Goal: Task Accomplishment & Management: Use online tool/utility

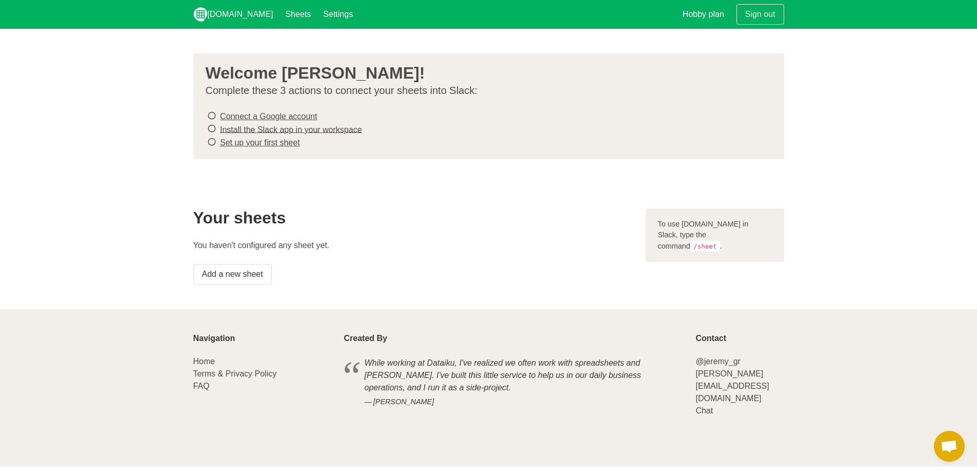
click at [212, 114] on icon at bounding box center [211, 116] width 9 height 14
click at [239, 278] on link "Add a new sheet" at bounding box center [232, 274] width 79 height 21
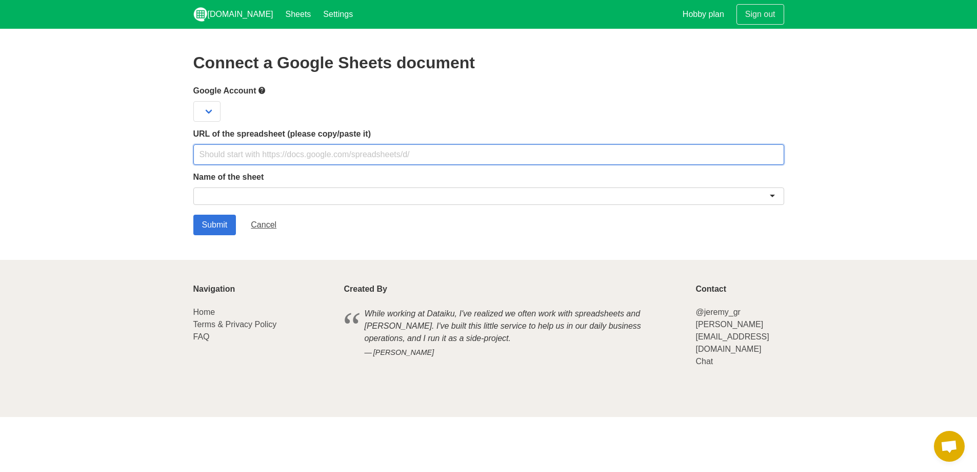
click at [311, 156] on input "text" at bounding box center [488, 154] width 591 height 21
paste input "[URL][DOMAIN_NAME]"
type input "[URL][DOMAIN_NAME]"
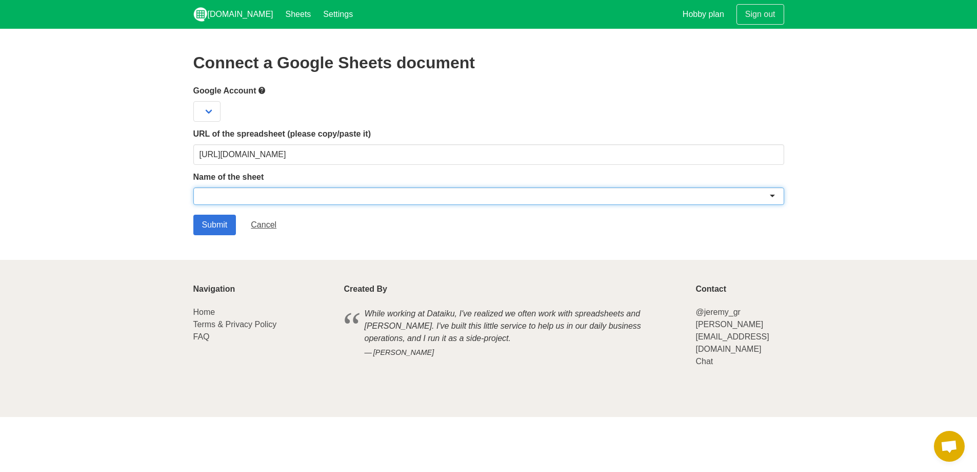
click at [304, 193] on div at bounding box center [488, 195] width 591 height 17
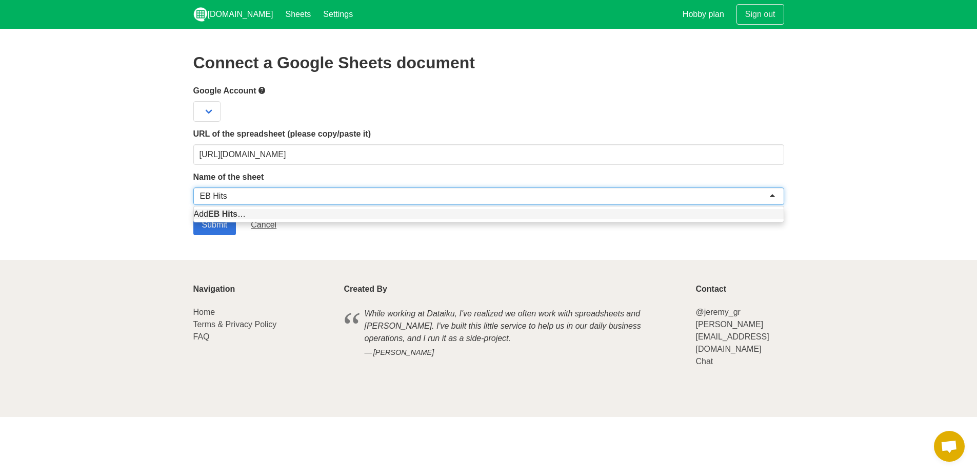
type input "EB Hits"
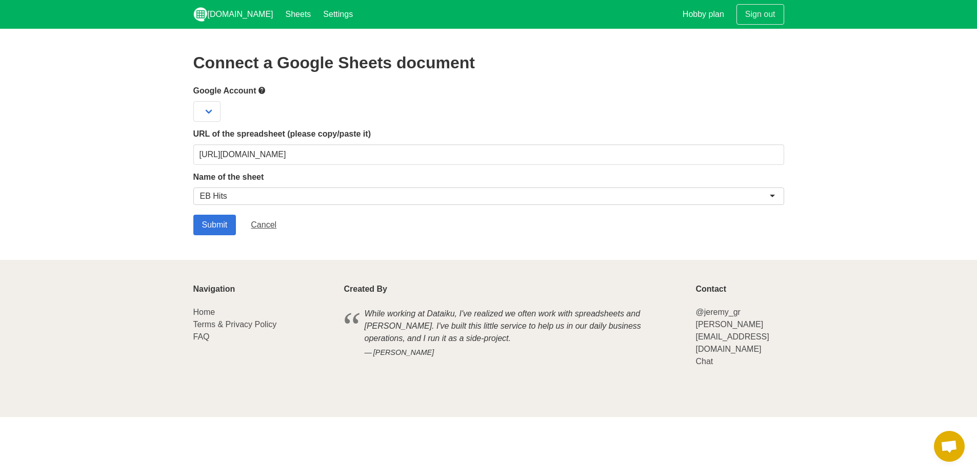
click at [158, 167] on section "Connect a Google Sheets document Google Account URL of the spreadsheet (please …" at bounding box center [488, 144] width 977 height 231
click at [220, 230] on input "Submit" at bounding box center [214, 224] width 43 height 21
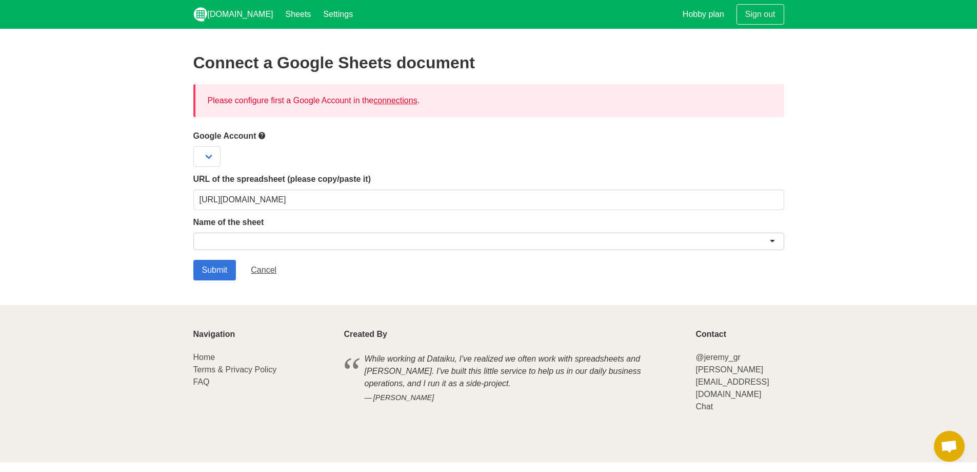
click at [239, 240] on div at bounding box center [488, 240] width 591 height 17
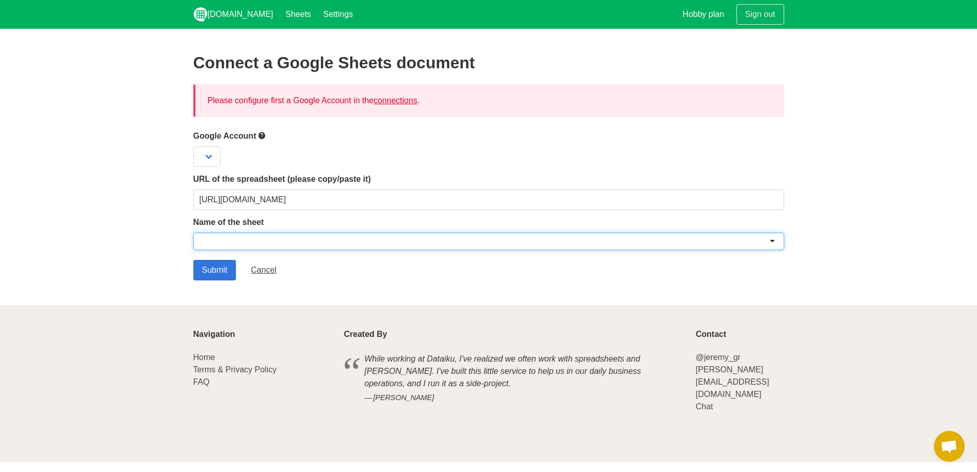
click at [770, 243] on div at bounding box center [488, 240] width 591 height 17
click at [739, 243] on div at bounding box center [488, 240] width 591 height 17
click at [579, 173] on label "URL of the spreadsheet (please copy/paste it)" at bounding box center [488, 179] width 591 height 12
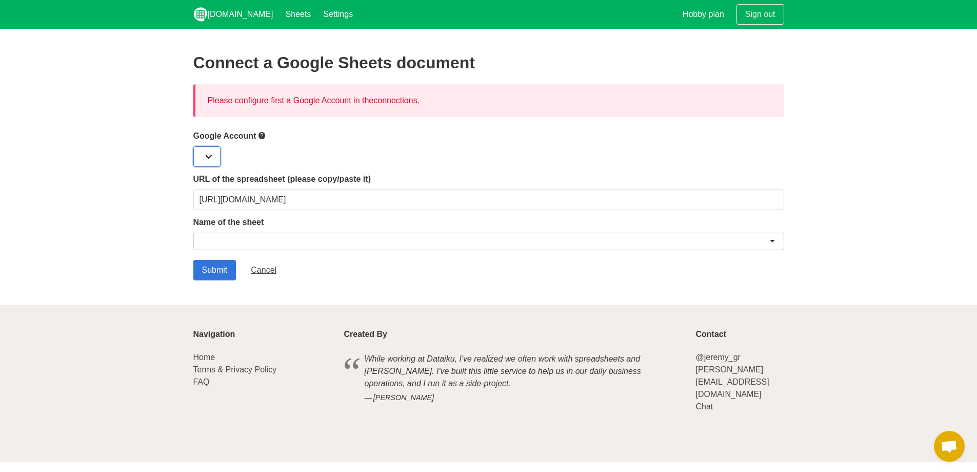
click at [202, 149] on select at bounding box center [206, 156] width 27 height 21
drag, startPoint x: 202, startPoint y: 152, endPoint x: 256, endPoint y: 135, distance: 56.1
click at [202, 152] on select at bounding box center [206, 156] width 27 height 21
click at [263, 134] on icon at bounding box center [262, 135] width 8 height 13
click at [402, 101] on link "connections" at bounding box center [396, 100] width 44 height 9
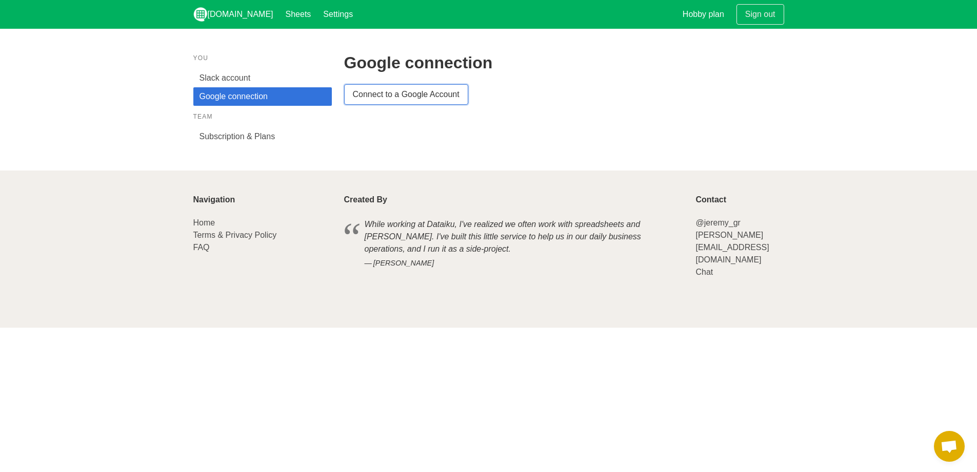
click at [414, 100] on link "Connect to a Google Account" at bounding box center [406, 94] width 124 height 21
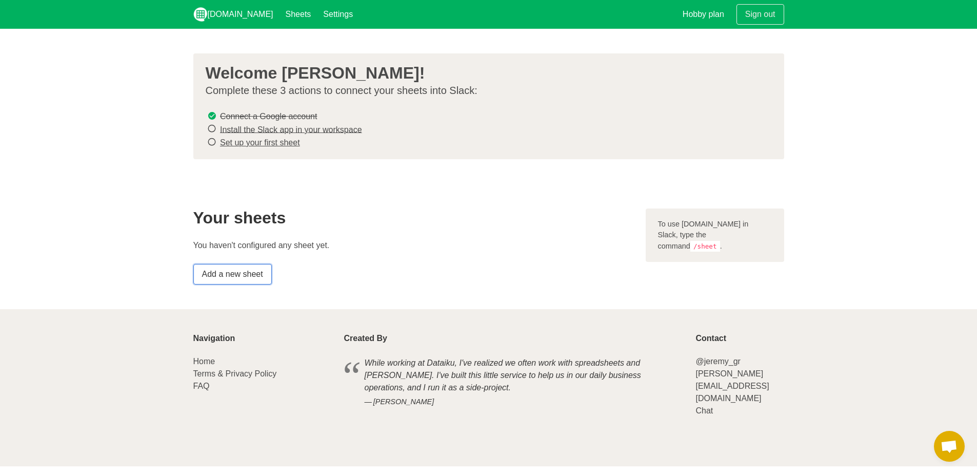
click at [253, 278] on link "Add a new sheet" at bounding box center [232, 274] width 79 height 21
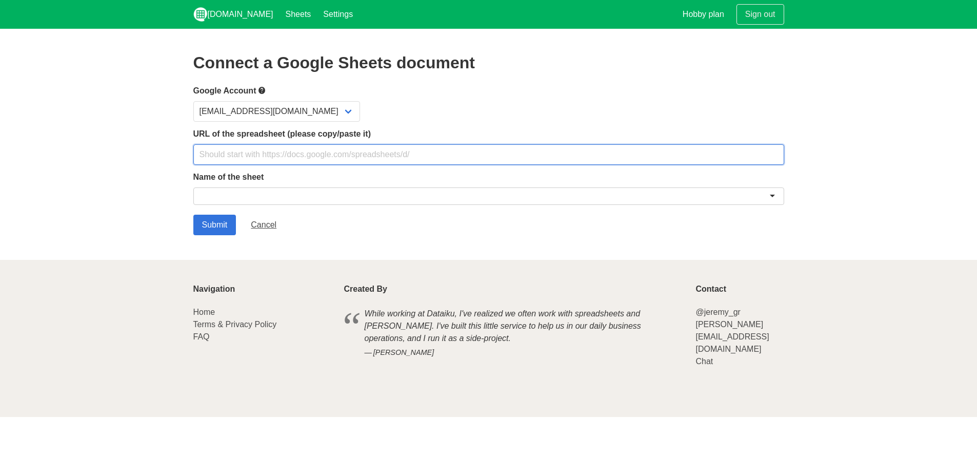
click at [353, 162] on input "text" at bounding box center [488, 154] width 591 height 21
paste input "[URL][DOMAIN_NAME]"
type input "[URL][DOMAIN_NAME]"
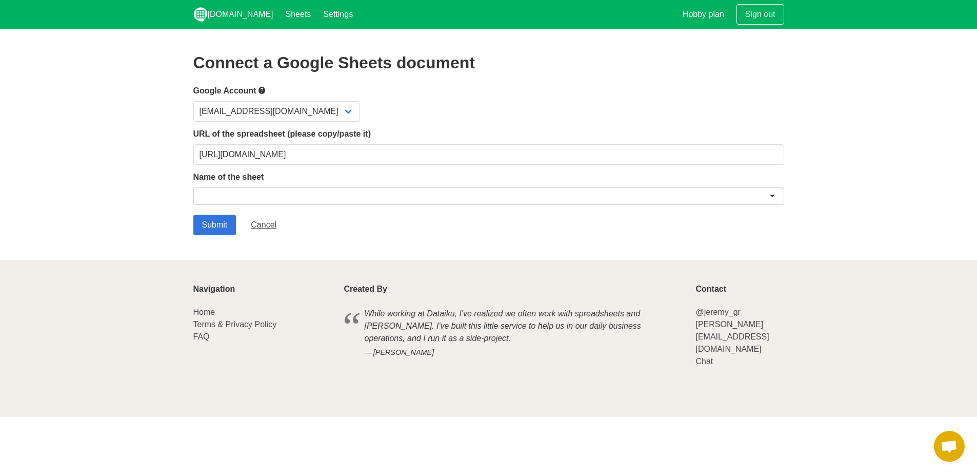
click at [344, 191] on div at bounding box center [488, 195] width 591 height 17
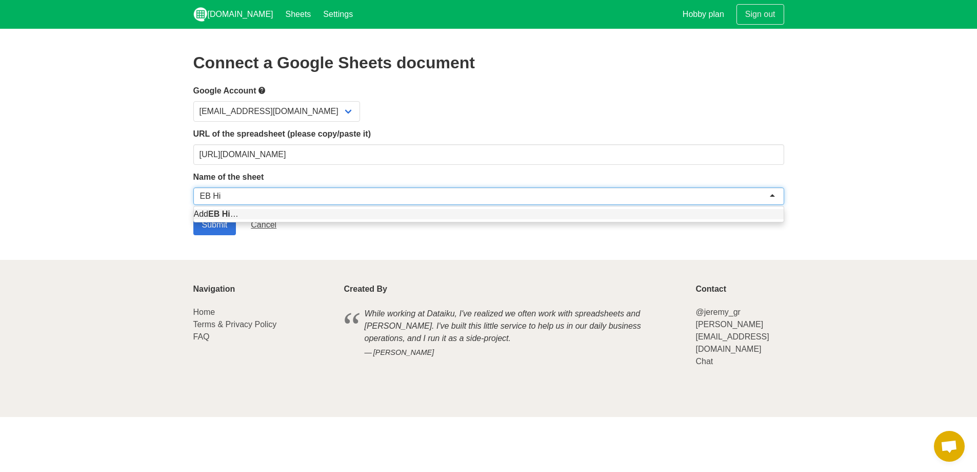
type input "EB Hits"
click at [321, 220] on div "Add EB Hits …" at bounding box center [489, 213] width 590 height 15
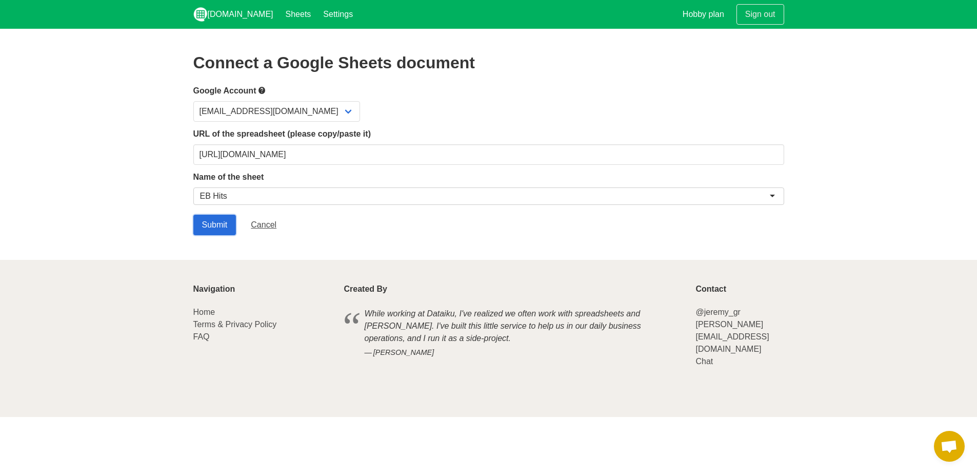
click at [217, 219] on input "Submit" at bounding box center [214, 224] width 43 height 21
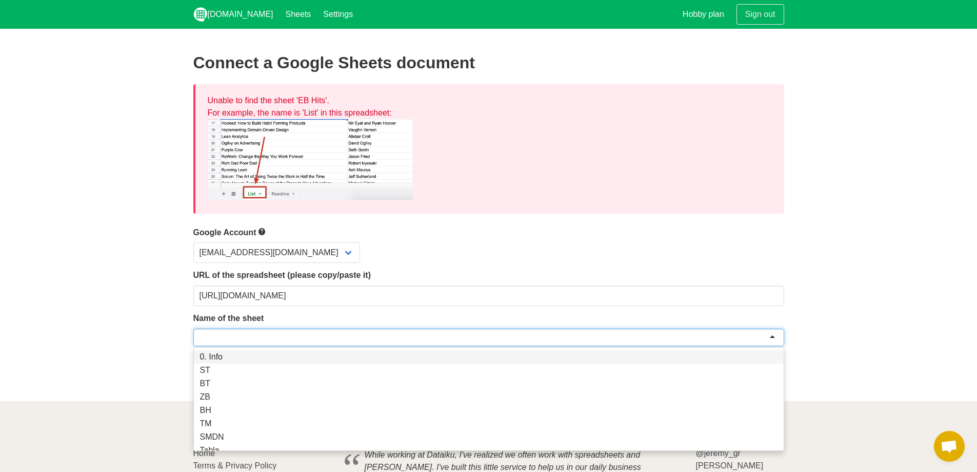
click at [262, 336] on div at bounding box center [488, 336] width 591 height 17
paste input "0. Info"
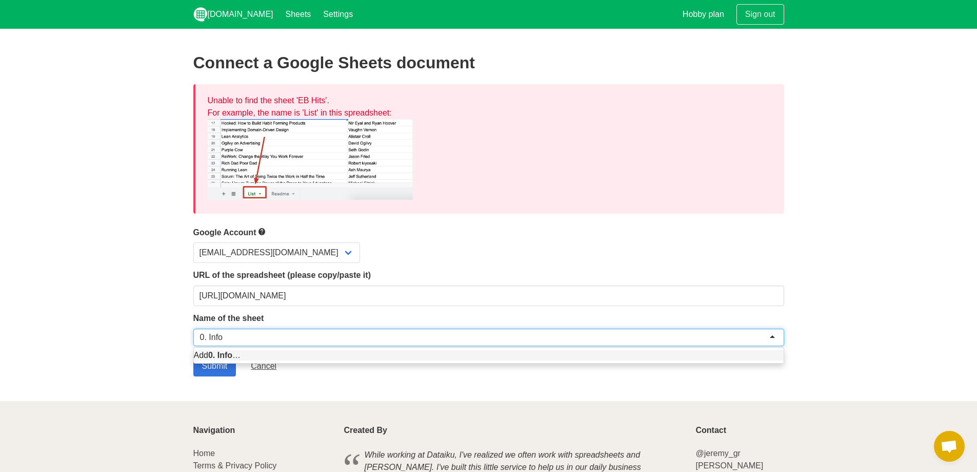
type input "0. Info"
click at [156, 351] on section "Connect a Google Sheets document Unable to find the sheet 'EB Hits'. For exampl…" at bounding box center [488, 215] width 977 height 372
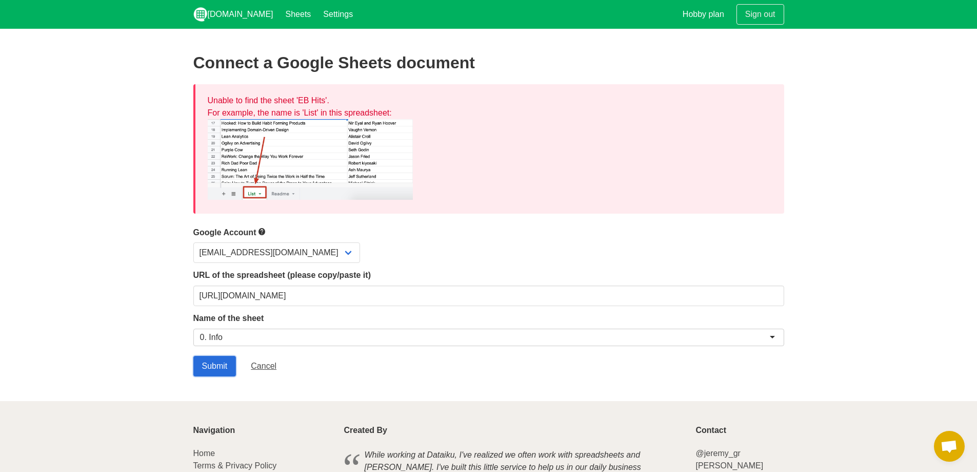
click at [225, 367] on input "Submit" at bounding box center [214, 366] width 43 height 21
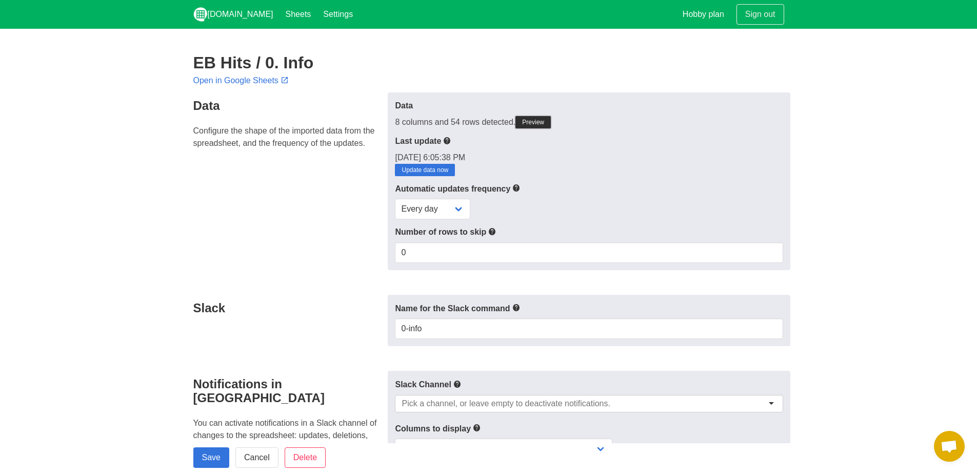
click at [542, 120] on link "Preview" at bounding box center [533, 122] width 35 height 12
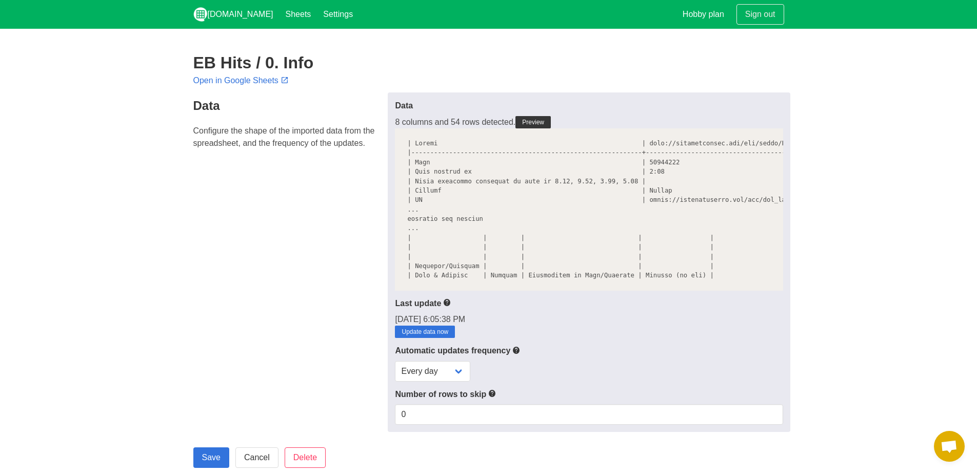
click at [555, 77] on p "Open in Google Sheets" at bounding box center [488, 80] width 591 height 12
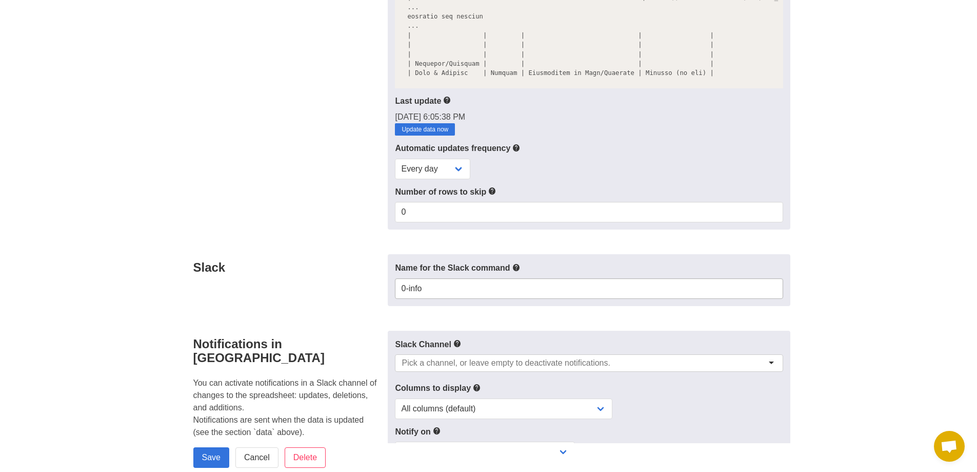
scroll to position [205, 0]
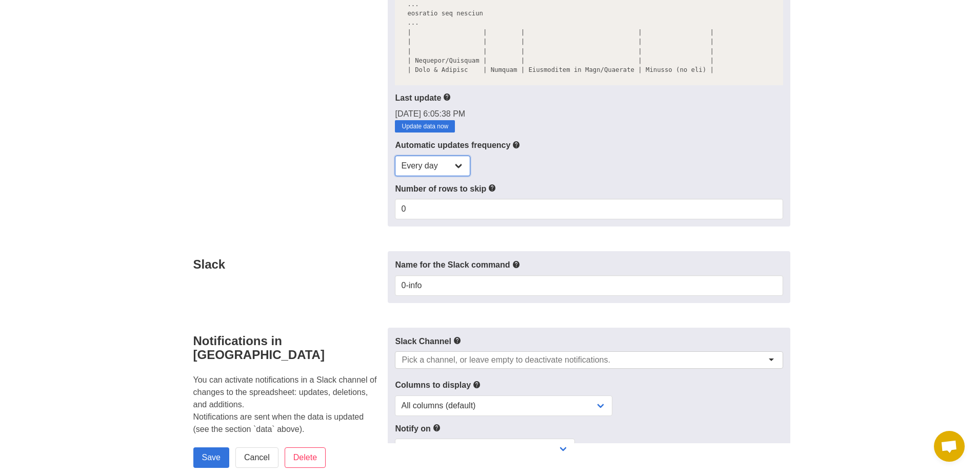
click at [455, 168] on select "Every day Every hour Every 30 min Every 15 min" at bounding box center [432, 165] width 75 height 21
click at [357, 179] on div "Data Configure the shape of the imported data from the spreadsheet, and the fre…" at bounding box center [287, 56] width 201 height 339
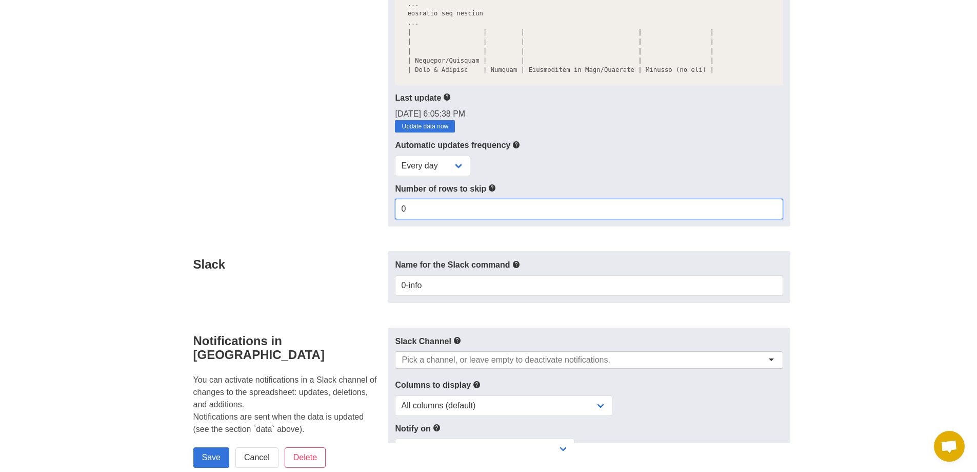
click at [462, 212] on input "0" at bounding box center [589, 209] width 388 height 21
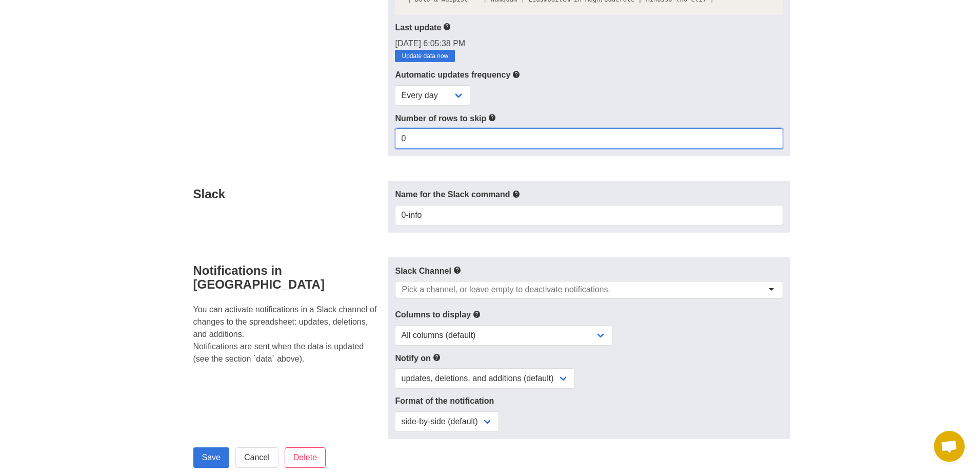
scroll to position [308, 0]
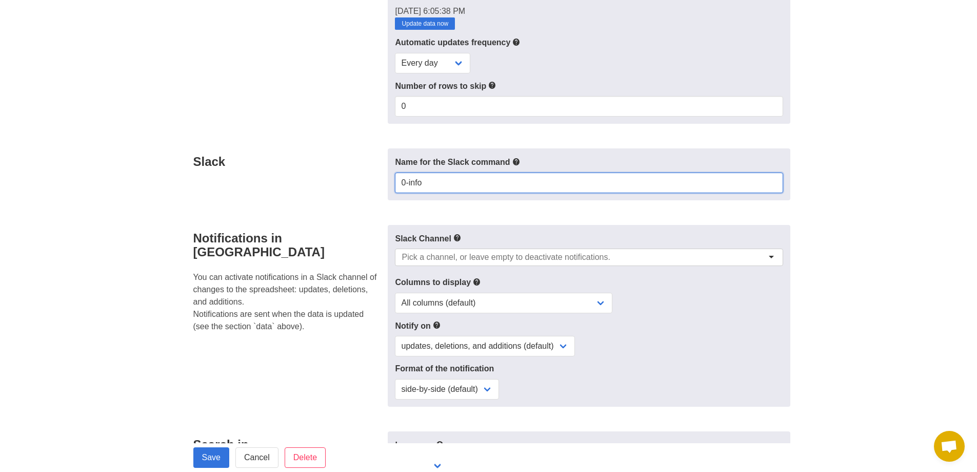
click at [476, 193] on input "0-info" at bounding box center [589, 182] width 388 height 21
click at [359, 188] on div "Slack" at bounding box center [287, 174] width 201 height 52
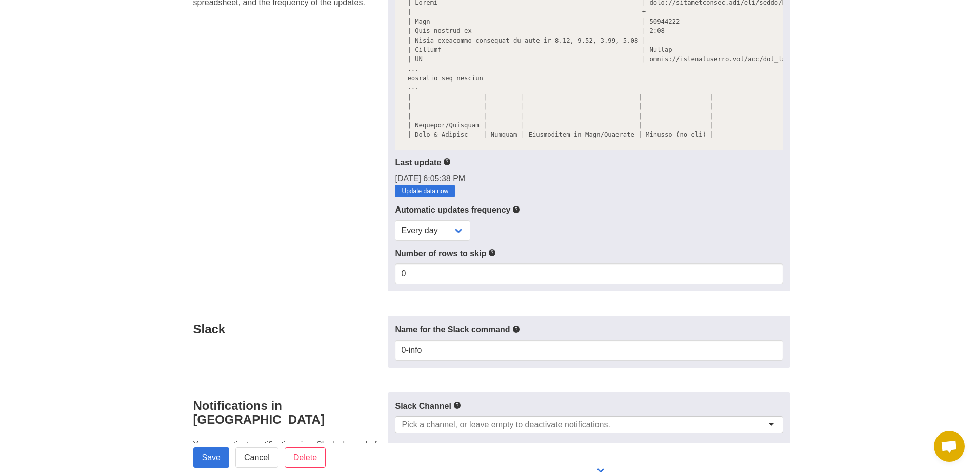
scroll to position [0, 0]
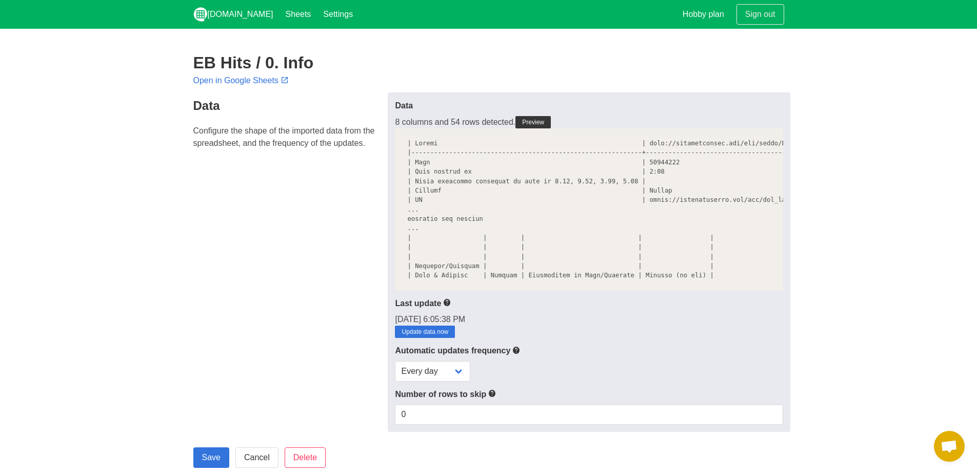
click at [334, 152] on div "Data Configure the shape of the imported data from the spreadsheet, and the fre…" at bounding box center [287, 261] width 201 height 339
click at [449, 309] on icon at bounding box center [447, 302] width 8 height 13
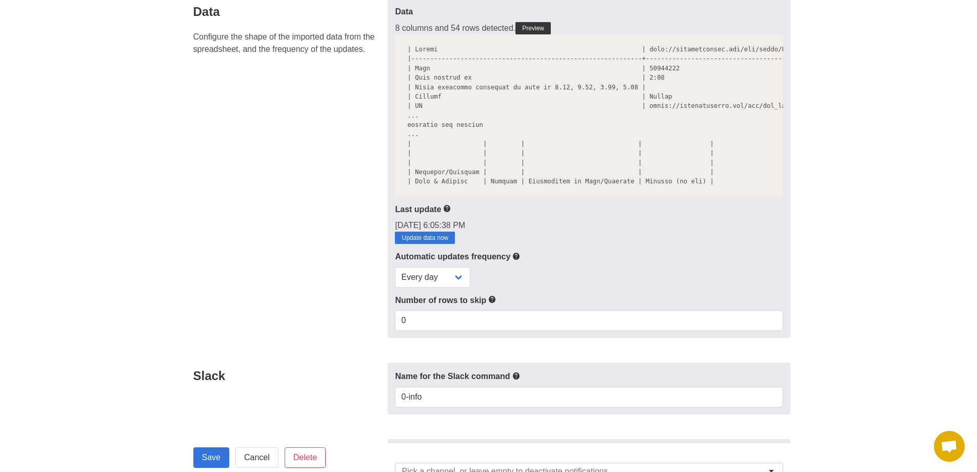
scroll to position [103, 0]
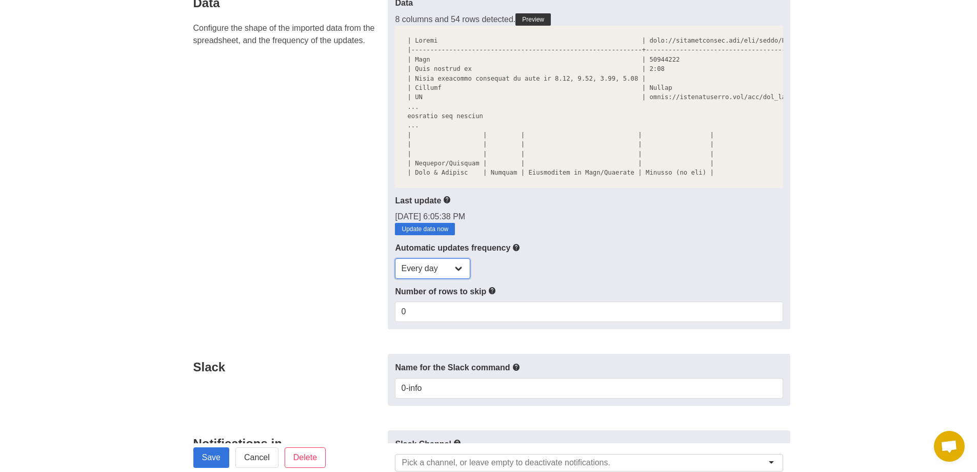
click at [434, 277] on select "Every day Every hour Every 30 min Every 15 min" at bounding box center [432, 268] width 75 height 21
drag, startPoint x: 310, startPoint y: 282, endPoint x: 316, endPoint y: 278, distance: 7.1
click at [309, 282] on div "Data Configure the shape of the imported data from the spreadsheet, and the fre…" at bounding box center [287, 159] width 201 height 339
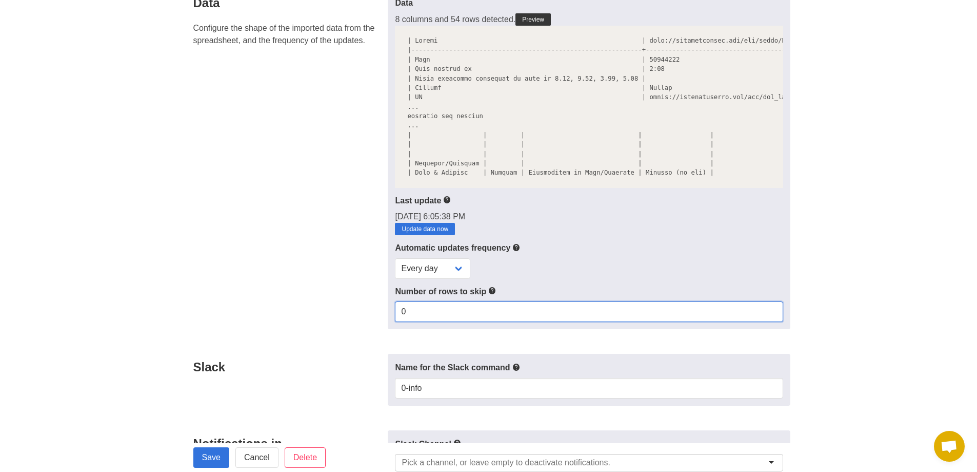
click at [483, 312] on input "0" at bounding box center [589, 311] width 388 height 21
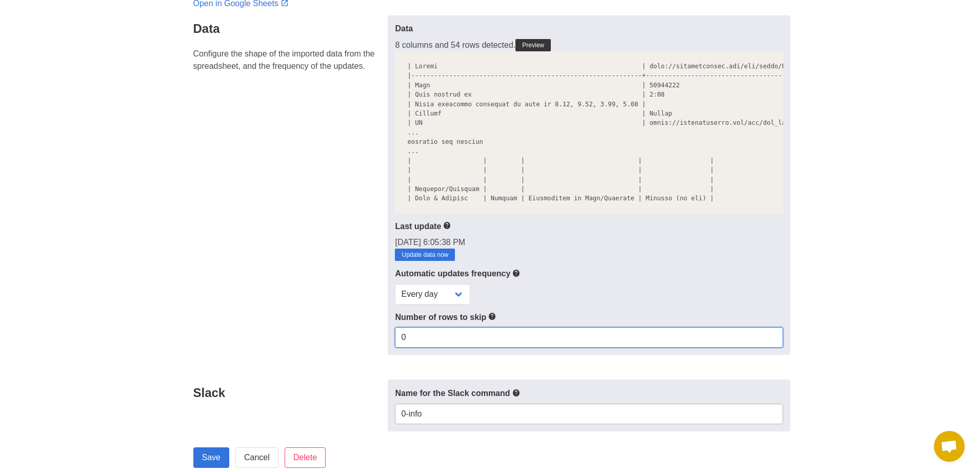
scroll to position [154, 0]
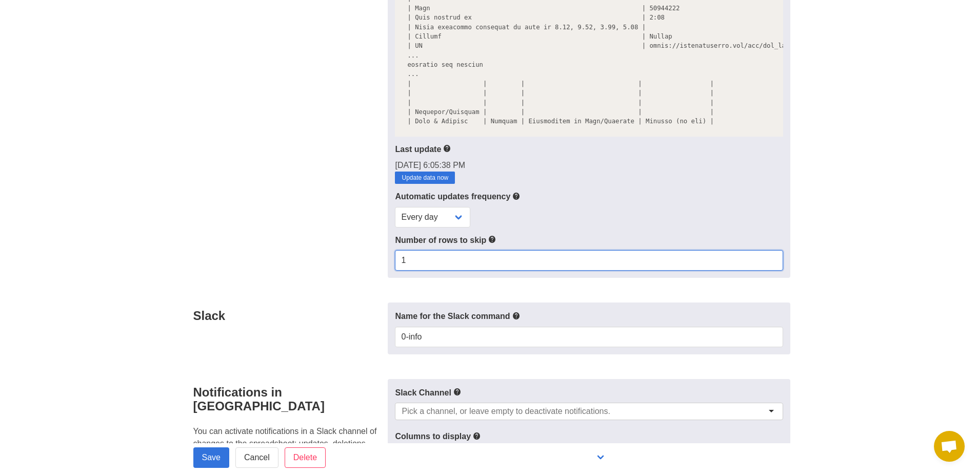
click at [775, 263] on input "1" at bounding box center [589, 260] width 388 height 21
click at [775, 263] on input "2" at bounding box center [589, 260] width 388 height 21
click at [775, 263] on input "3" at bounding box center [589, 260] width 388 height 21
type input "4"
click at [775, 263] on input "4" at bounding box center [589, 260] width 388 height 21
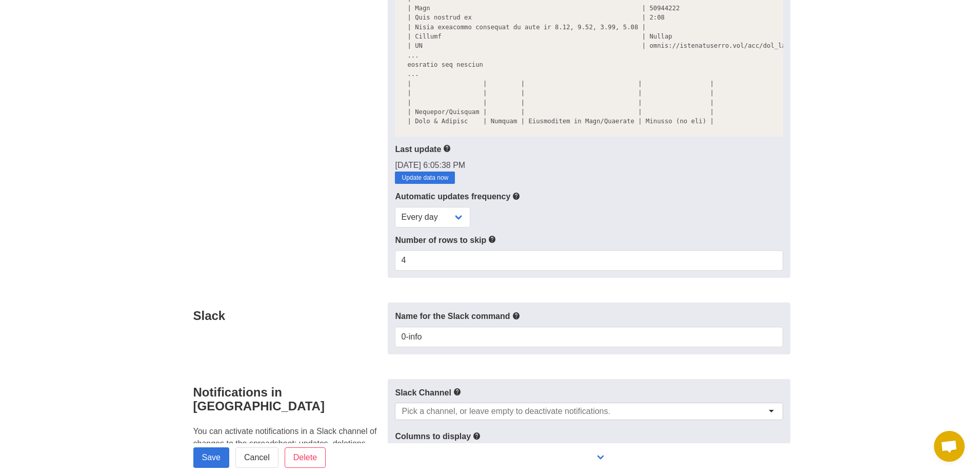
click at [821, 244] on section "EB Hits / 0. Info Open in Google Sheets Data Configure the shape of the importe…" at bounding box center [488, 398] width 977 height 1046
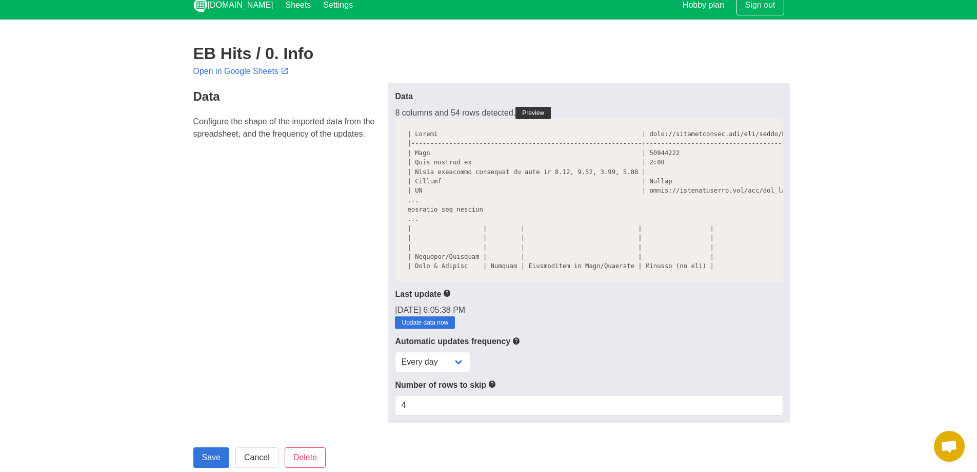
scroll to position [0, 0]
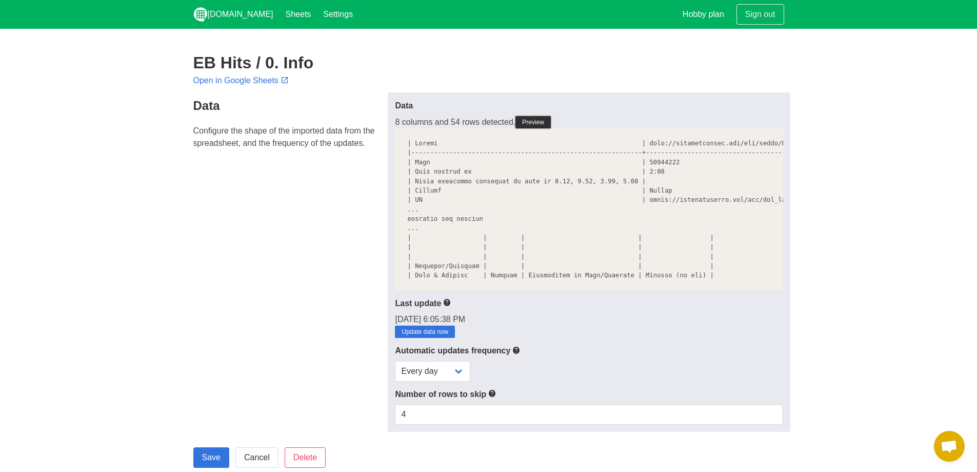
click at [536, 119] on link "Preview" at bounding box center [533, 122] width 35 height 12
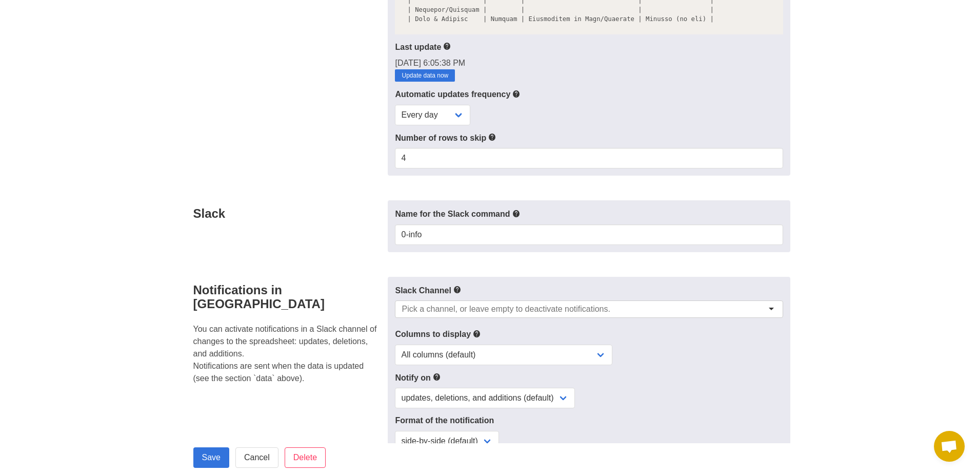
scroll to position [257, 0]
click at [476, 243] on input "0-info" at bounding box center [589, 234] width 388 height 21
drag, startPoint x: 443, startPoint y: 240, endPoint x: 408, endPoint y: 240, distance: 34.9
click at [408, 240] on input "0-info" at bounding box center [589, 234] width 388 height 21
click at [503, 239] on input "0-info" at bounding box center [589, 234] width 388 height 21
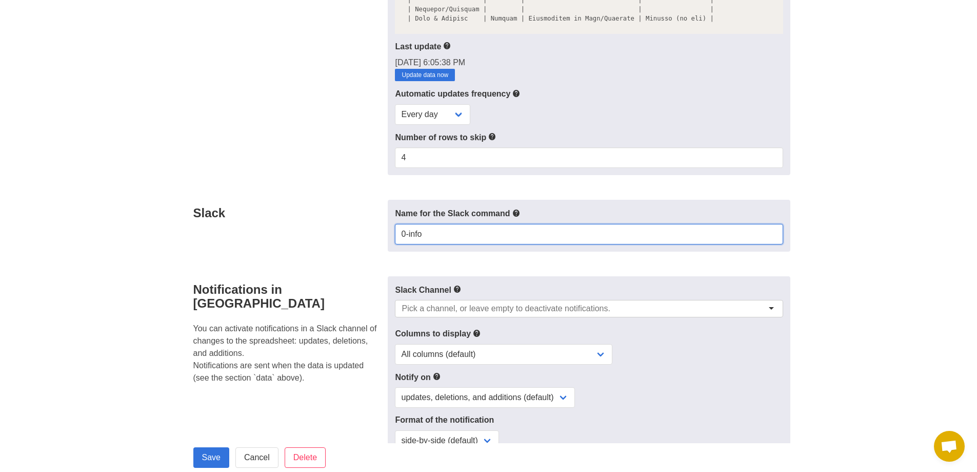
drag, startPoint x: 518, startPoint y: 244, endPoint x: 407, endPoint y: 241, distance: 110.9
click at [407, 241] on input "0-info" at bounding box center [589, 234] width 388 height 21
click at [343, 243] on div "Slack" at bounding box center [287, 226] width 201 height 52
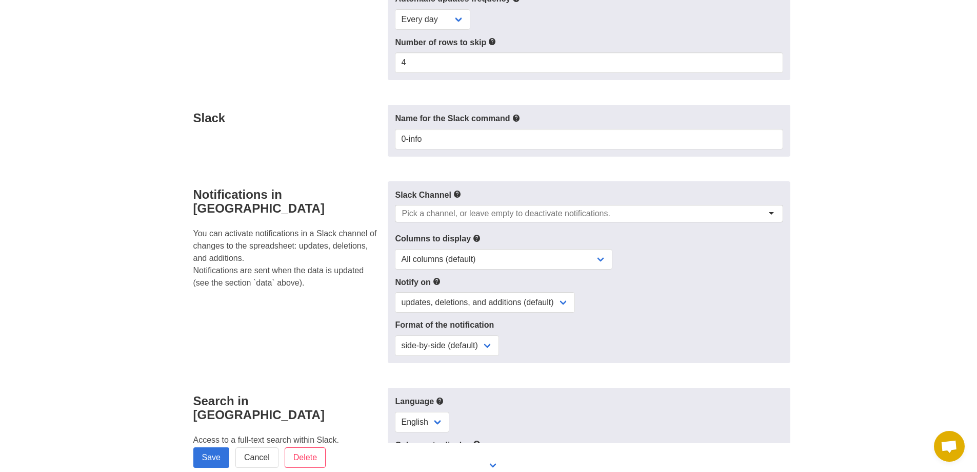
scroll to position [359, 0]
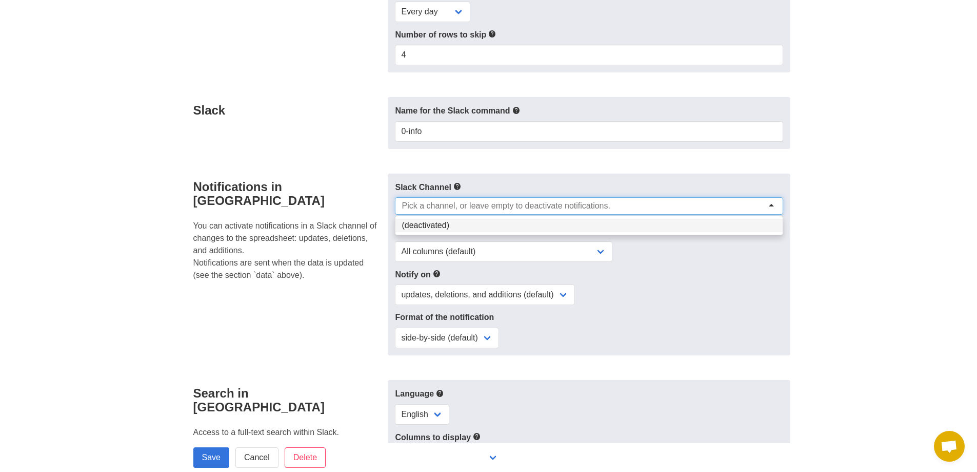
click at [484, 211] on input "select-one" at bounding box center [506, 206] width 209 height 10
click at [342, 158] on form "Data Configure the shape of the imported data from the spreadsheet, and the fre…" at bounding box center [488, 212] width 591 height 958
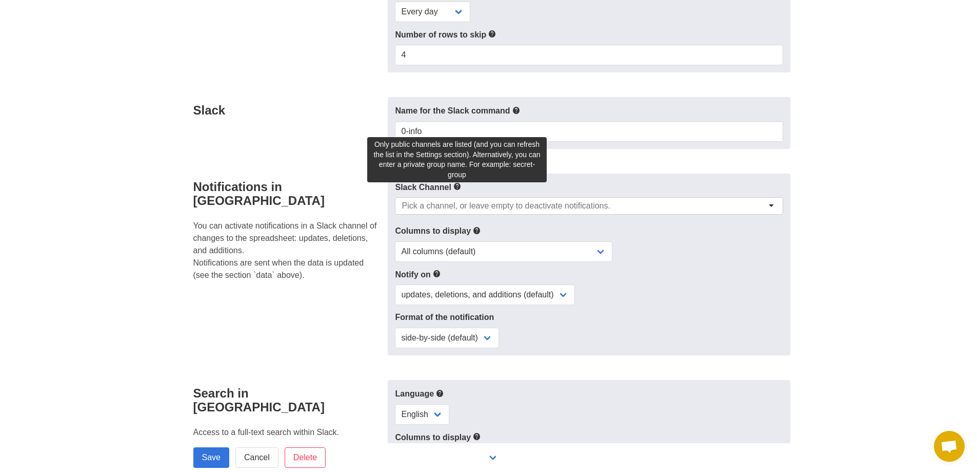
click at [456, 192] on icon at bounding box center [458, 186] width 8 height 13
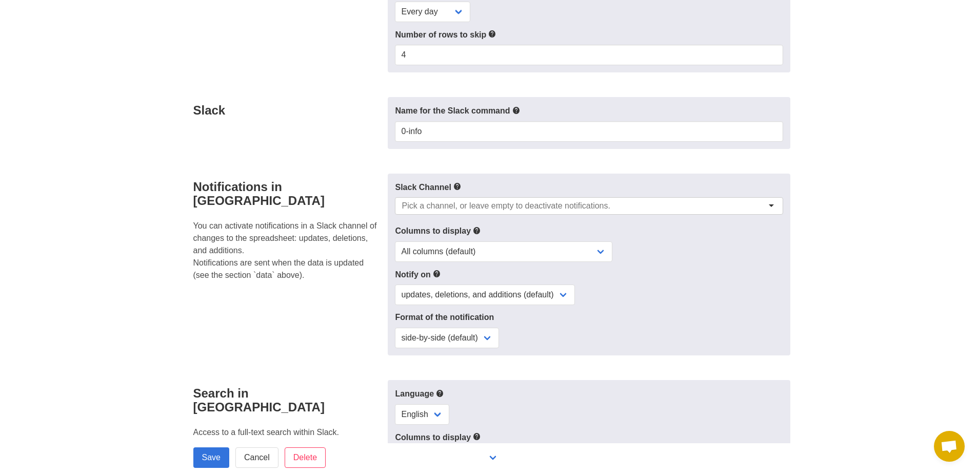
click at [456, 192] on icon at bounding box center [458, 186] width 8 height 13
click at [511, 259] on select "All columns (default) Only columns with modified values Columns with modified v…" at bounding box center [504, 251] width 218 height 21
select select "selection-only"
click at [395, 246] on select "All columns (default) Only columns with modified values Columns with modified v…" at bounding box center [504, 251] width 218 height 21
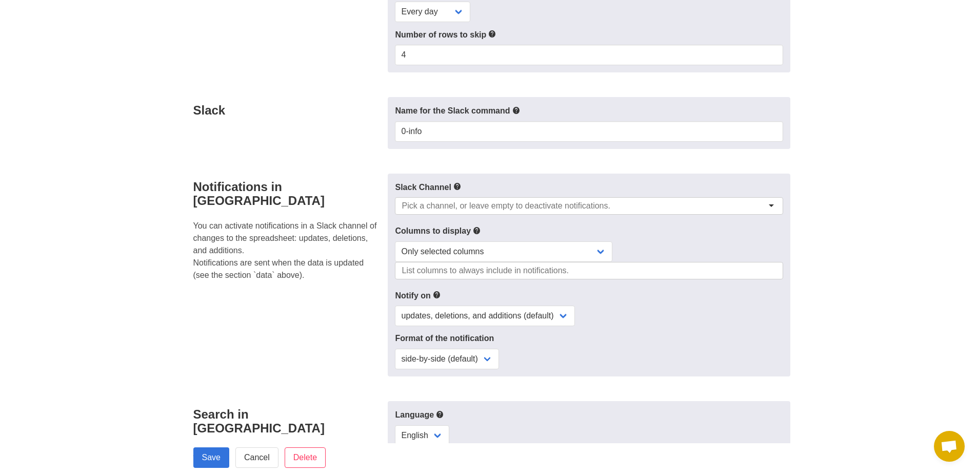
click at [546, 276] on input "select-multiple" at bounding box center [486, 270] width 168 height 10
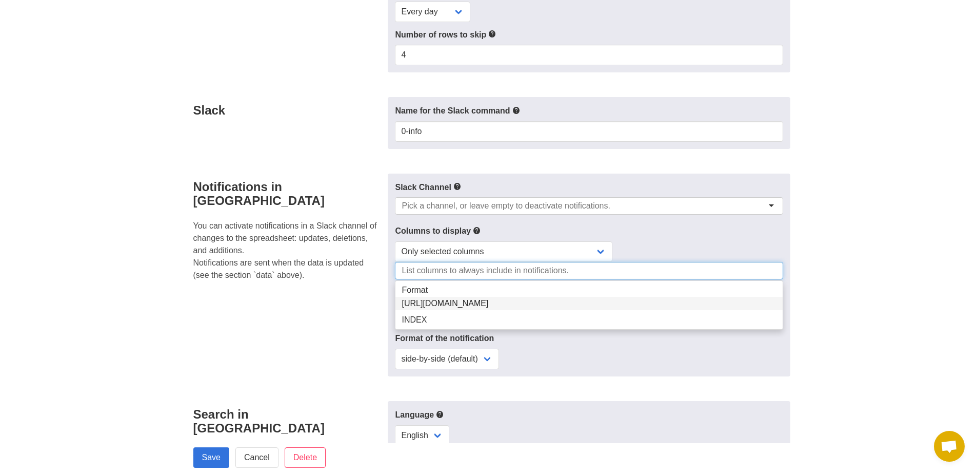
click at [819, 292] on section "EB Hits / 0. Info Open in Google Sheets Data Configure the shape of the importe…" at bounding box center [488, 203] width 977 height 1067
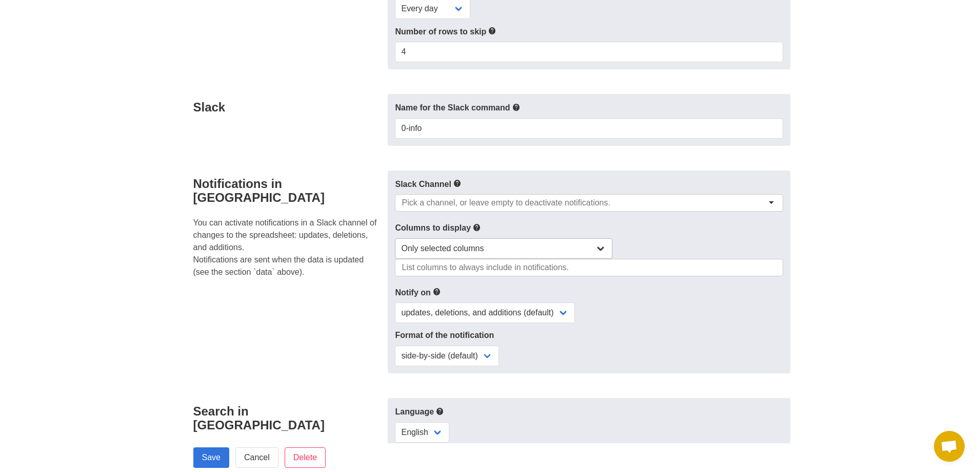
scroll to position [462, 0]
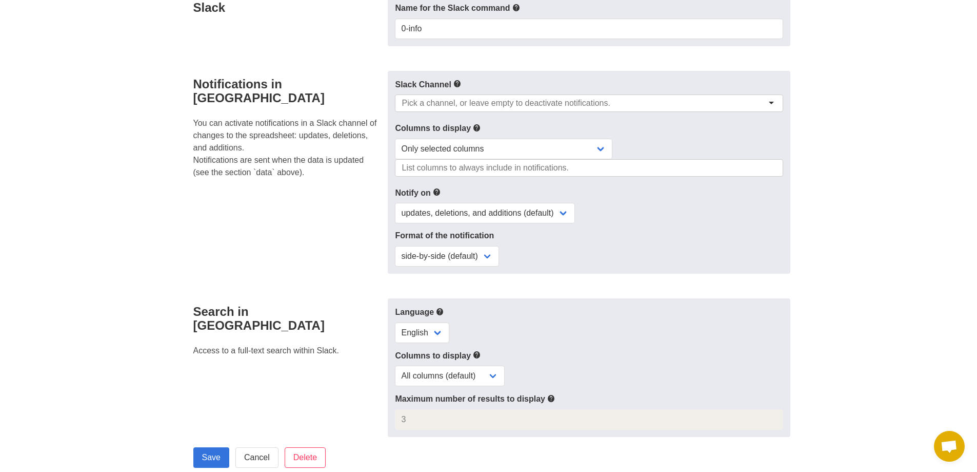
click at [528, 173] on input "select-multiple" at bounding box center [486, 168] width 168 height 10
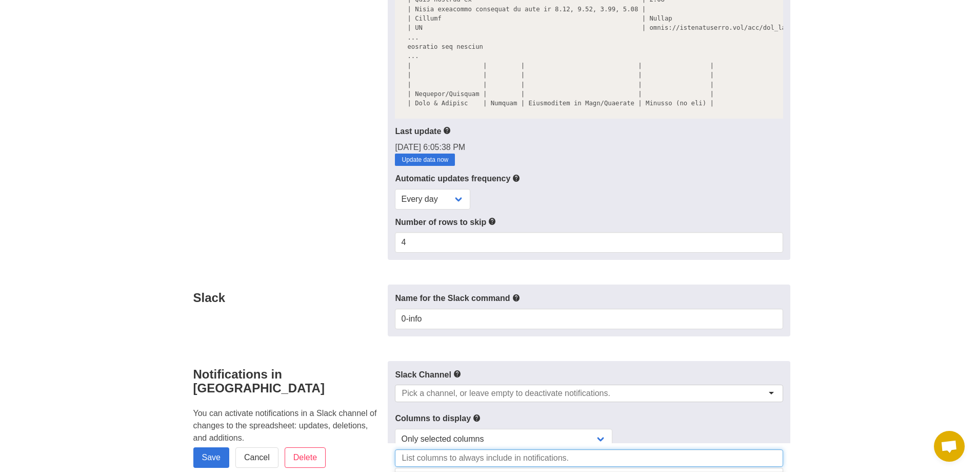
scroll to position [154, 0]
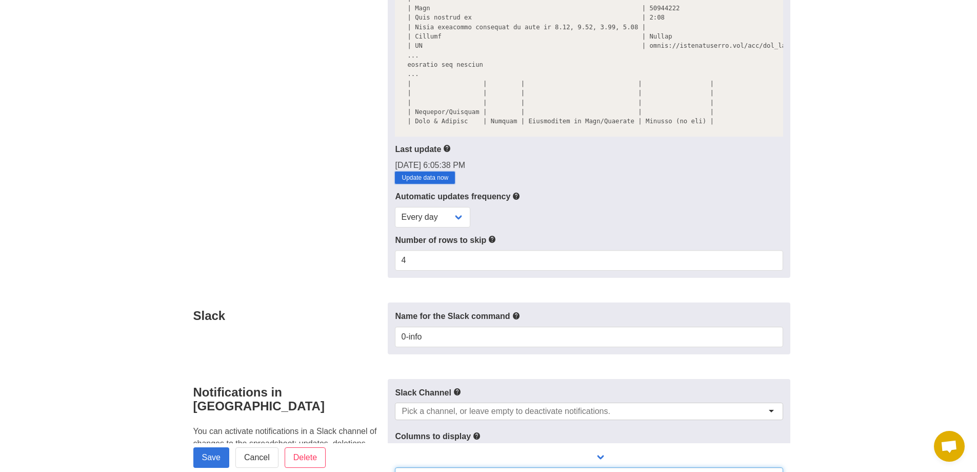
click at [440, 184] on link "Update data now" at bounding box center [425, 177] width 60 height 12
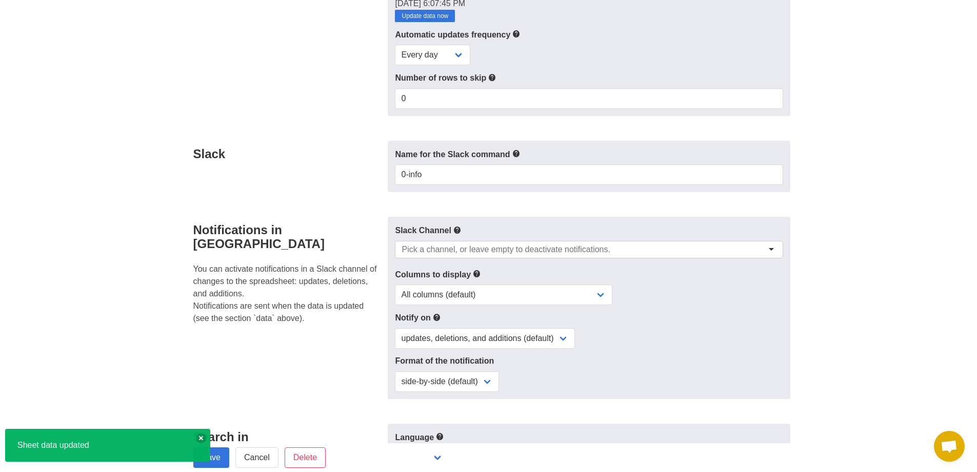
scroll to position [205, 0]
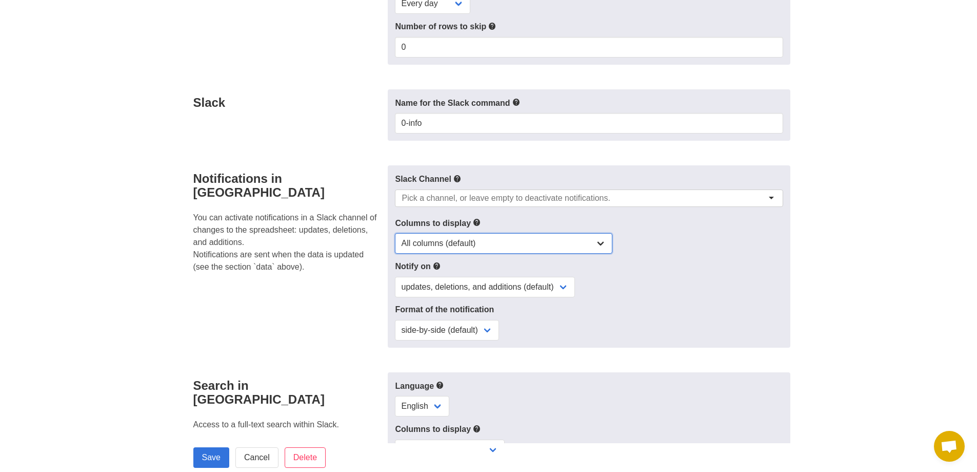
click at [534, 245] on select "All columns (default) Only columns with modified values Columns with modified v…" at bounding box center [504, 243] width 218 height 21
select select "selection-only"
click at [395, 233] on select "All columns (default) Only columns with modified values Columns with modified v…" at bounding box center [504, 243] width 218 height 21
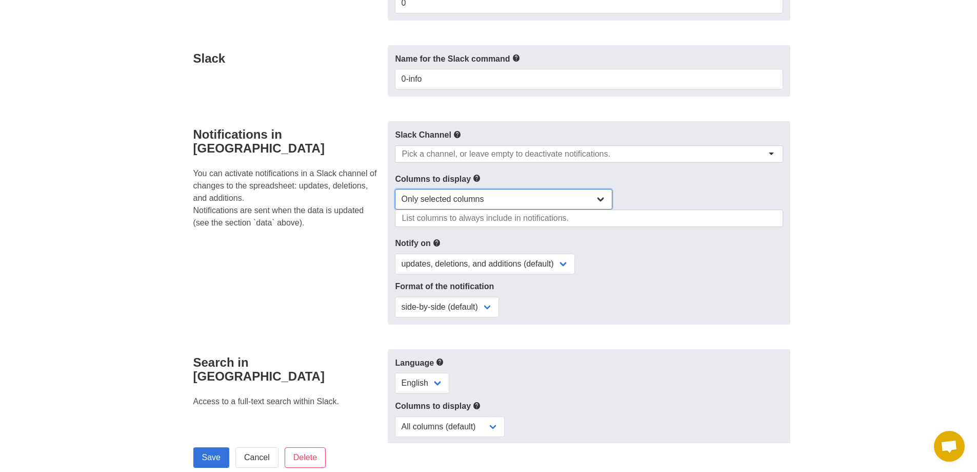
scroll to position [308, 0]
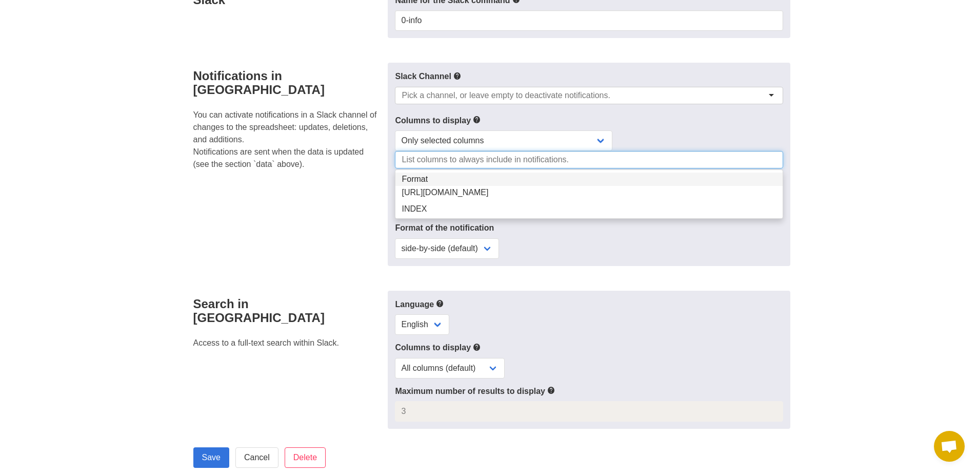
click at [481, 162] on input "select-multiple" at bounding box center [486, 159] width 168 height 10
type input "f"
type input "a"
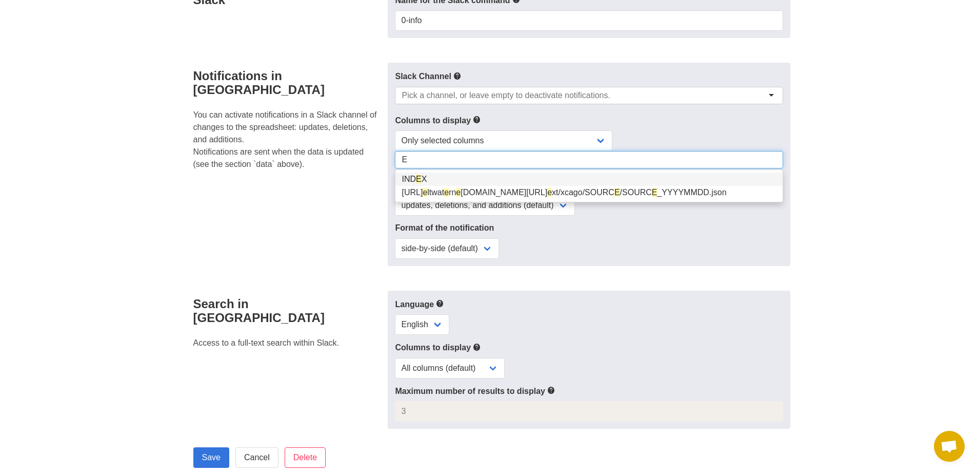
type input "E"
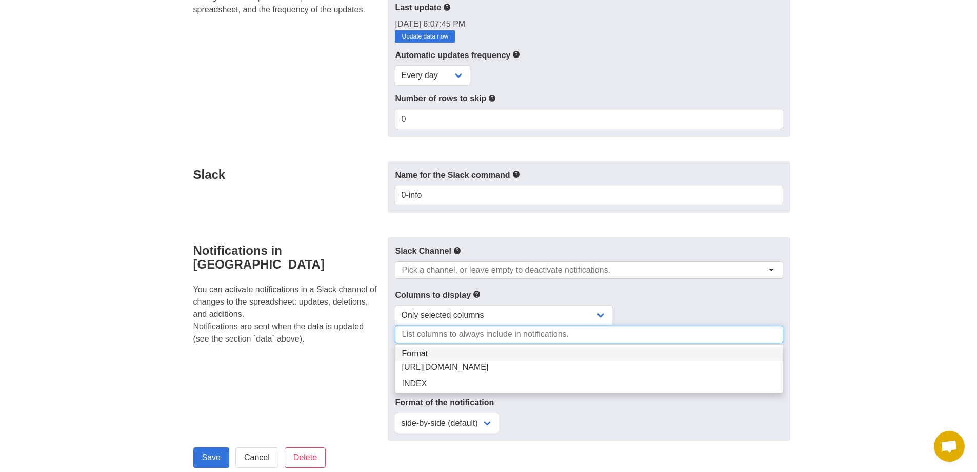
scroll to position [51, 0]
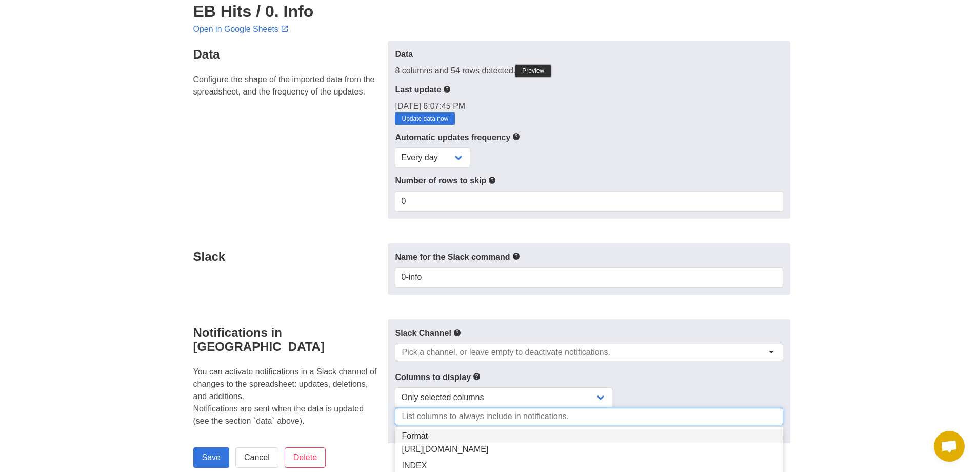
click at [541, 69] on link "Preview" at bounding box center [533, 71] width 35 height 12
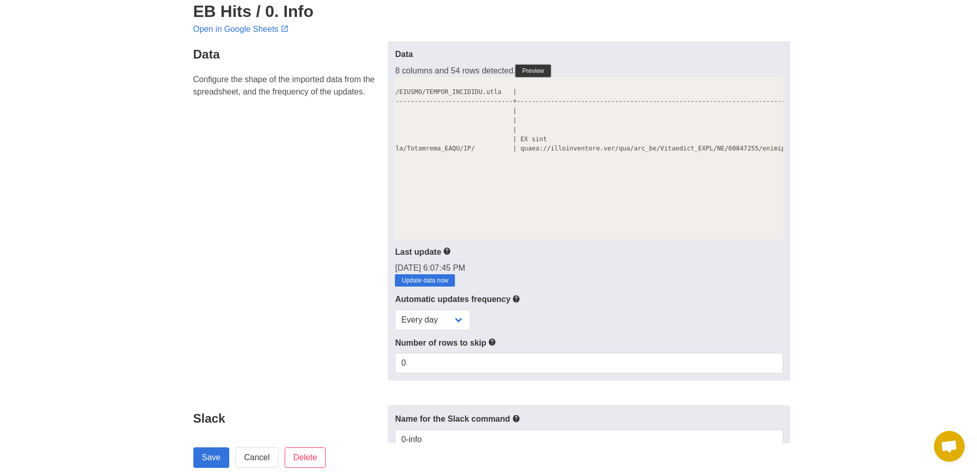
scroll to position [0, 436]
click at [438, 286] on link "Update data now" at bounding box center [425, 280] width 60 height 12
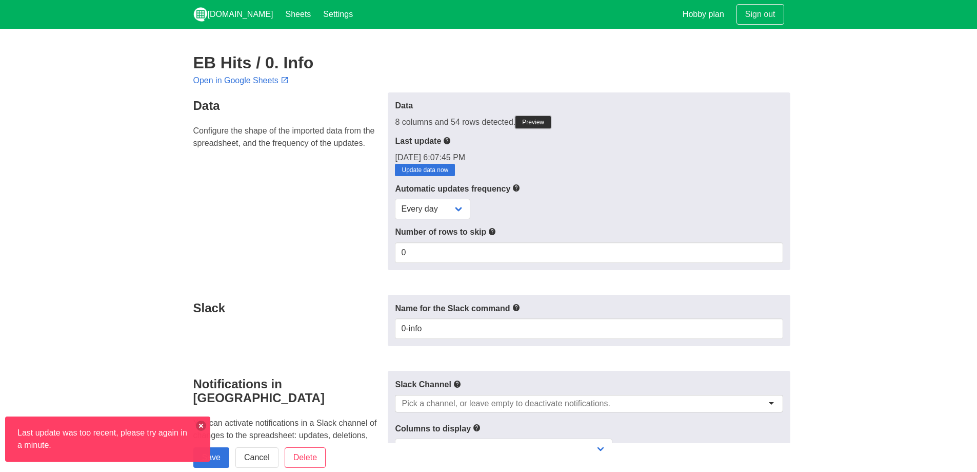
click at [533, 121] on link "Preview" at bounding box center [533, 122] width 35 height 12
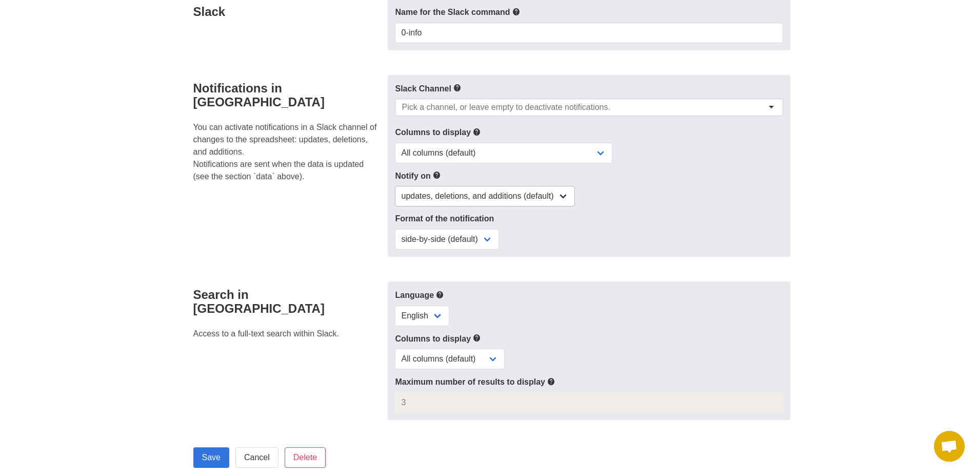
scroll to position [462, 0]
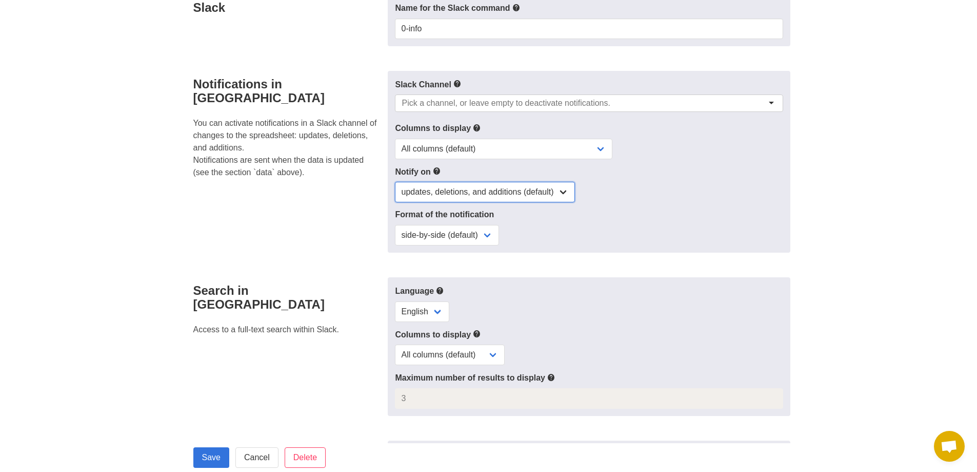
click at [504, 197] on select "updates, deletions, and additions (default) updates only updates and additions …" at bounding box center [485, 192] width 180 height 21
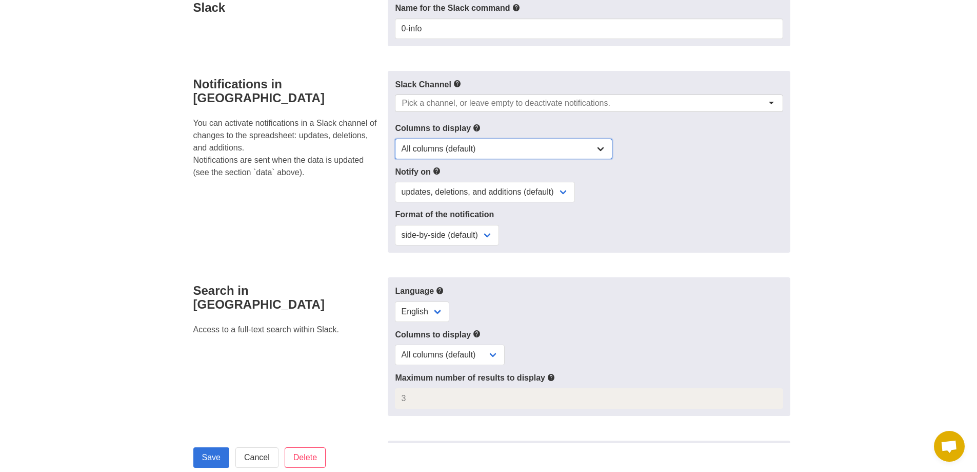
click at [523, 159] on select "All columns (default) Only columns with modified values Columns with modified v…" at bounding box center [504, 149] width 218 height 21
select select "selection-only"
click at [395, 144] on select "All columns (default) Only columns with modified values Columns with modified v…" at bounding box center [504, 149] width 218 height 21
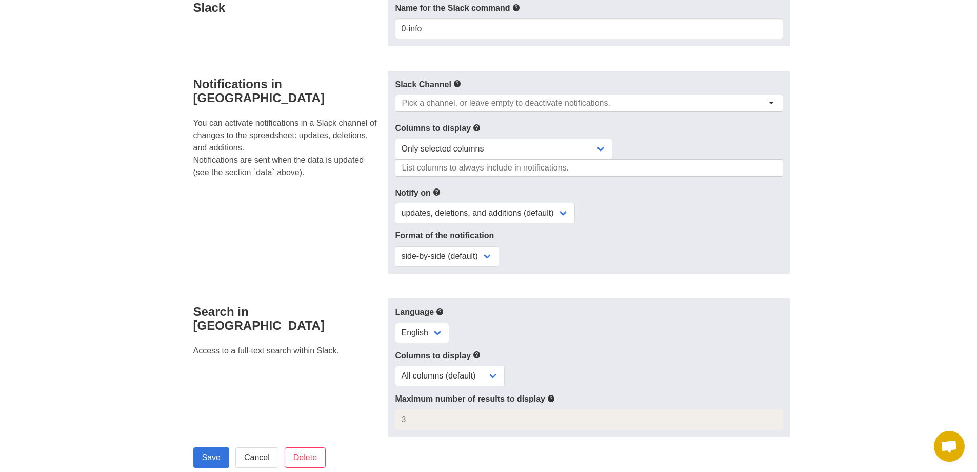
click at [496, 172] on input "select-multiple" at bounding box center [486, 168] width 168 height 10
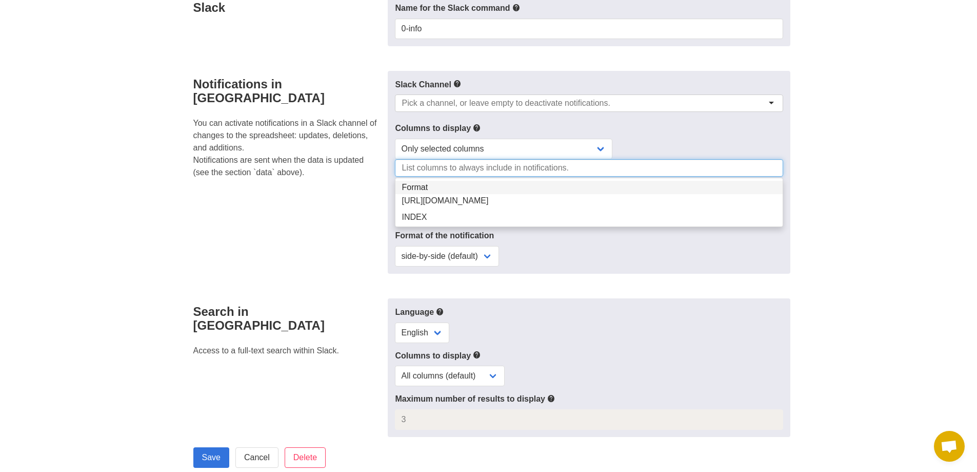
click at [282, 220] on div "Notifications in Slack You can activate notifications in a Slack channel of cha…" at bounding box center [287, 172] width 201 height 203
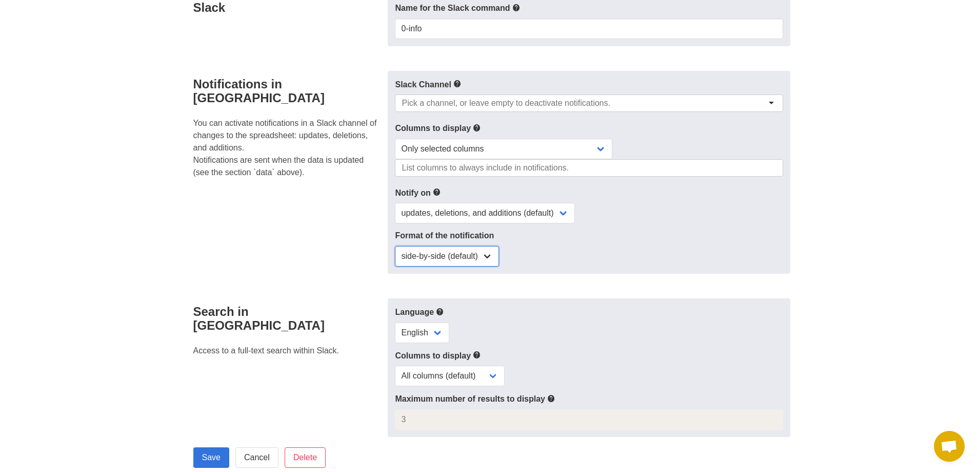
click at [477, 260] on select "side-by-side (default) single column" at bounding box center [447, 256] width 104 height 21
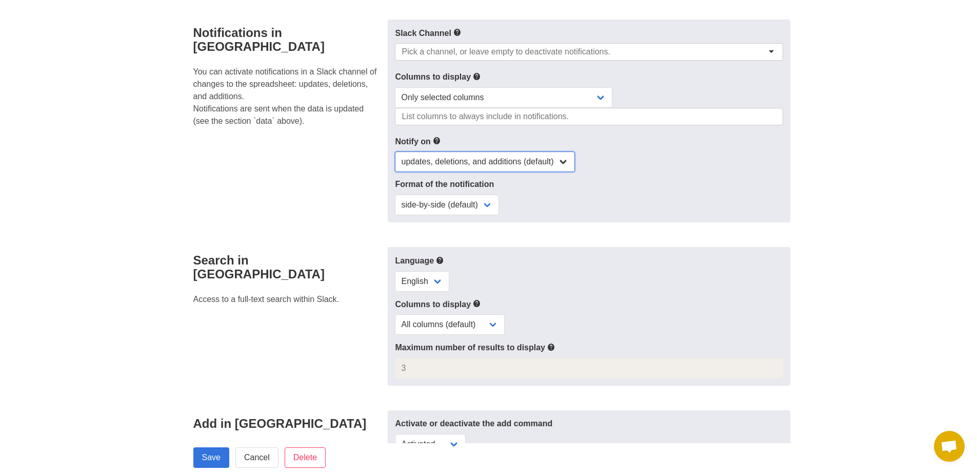
click at [559, 170] on select "updates, deletions, and additions (default) updates only updates and additions …" at bounding box center [485, 161] width 180 height 21
select select "updates"
click at [395, 156] on select "updates, deletions, and additions (default) updates only updates and additions …" at bounding box center [485, 161] width 180 height 21
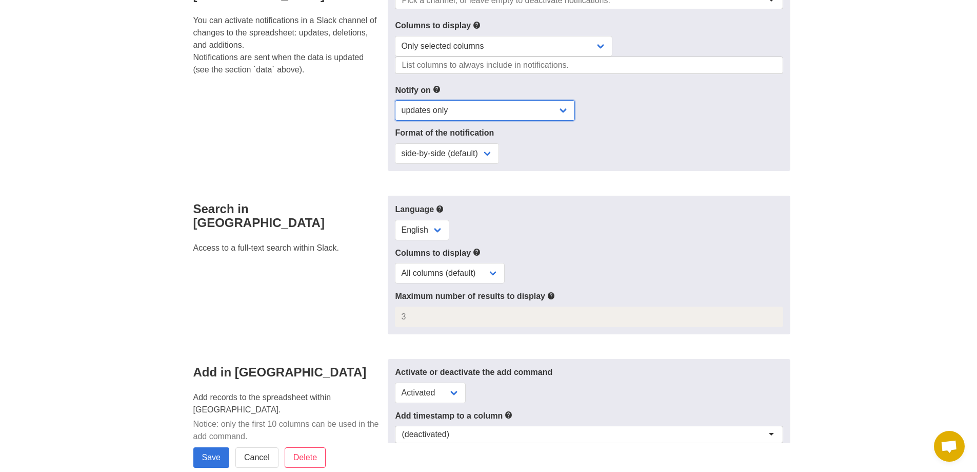
scroll to position [616, 0]
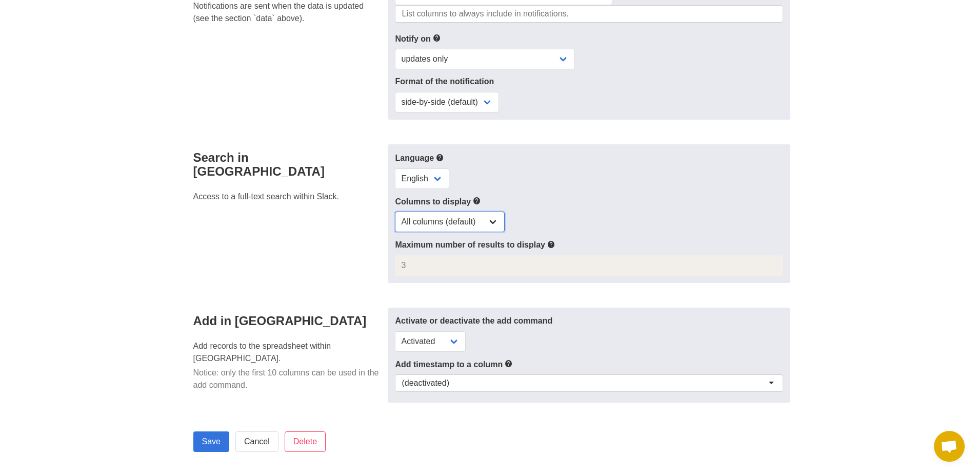
click at [488, 228] on select "All columns (default) Only selected columns" at bounding box center [450, 221] width 110 height 21
click at [606, 221] on div "All columns (default) Only selected columns" at bounding box center [589, 221] width 388 height 21
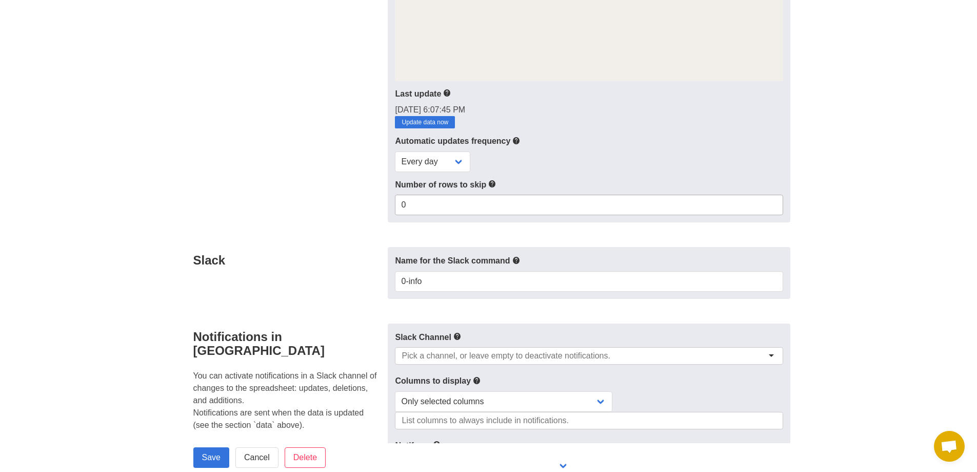
scroll to position [205, 0]
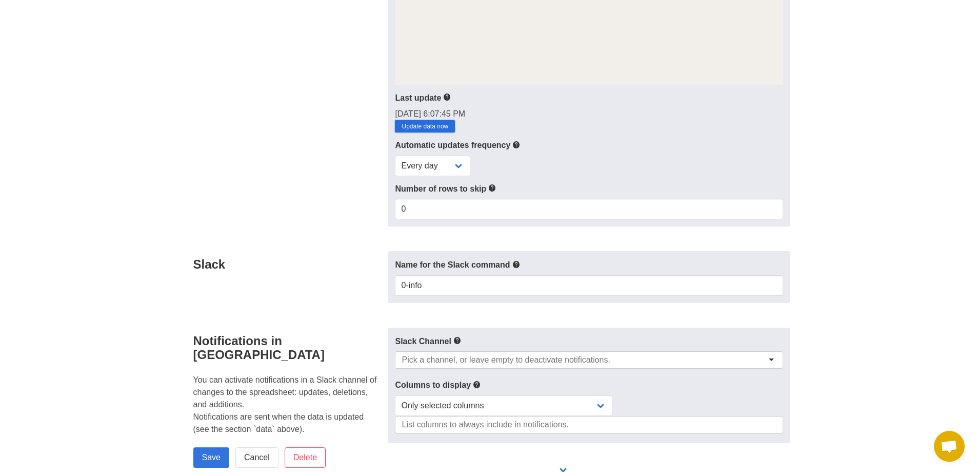
click at [420, 132] on link "Update data now" at bounding box center [425, 126] width 60 height 12
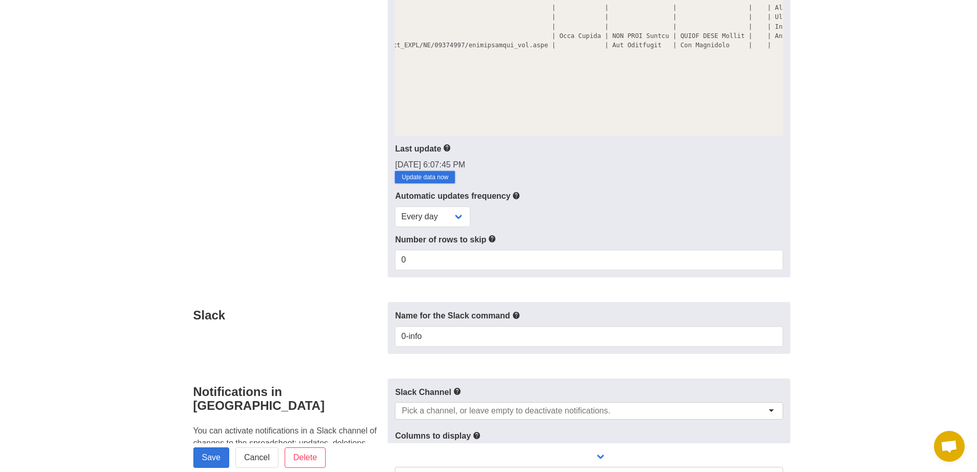
scroll to position [51, 0]
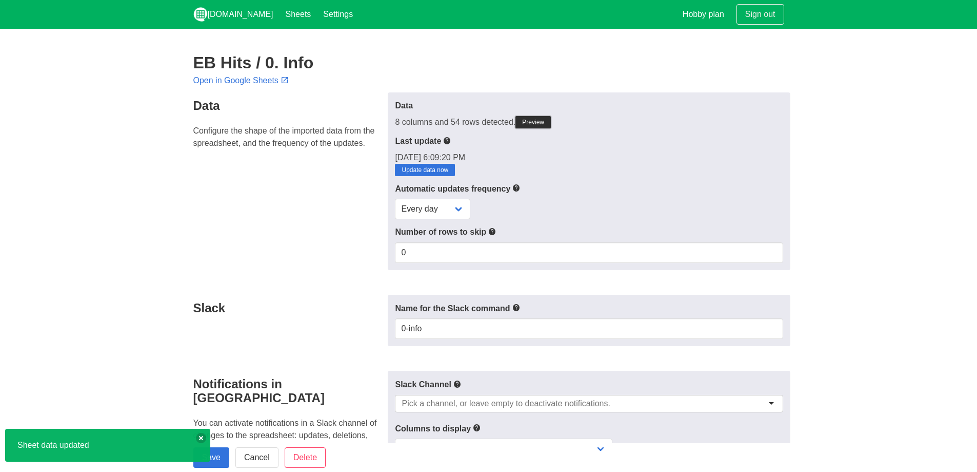
click at [540, 121] on link "Preview" at bounding box center [533, 122] width 35 height 12
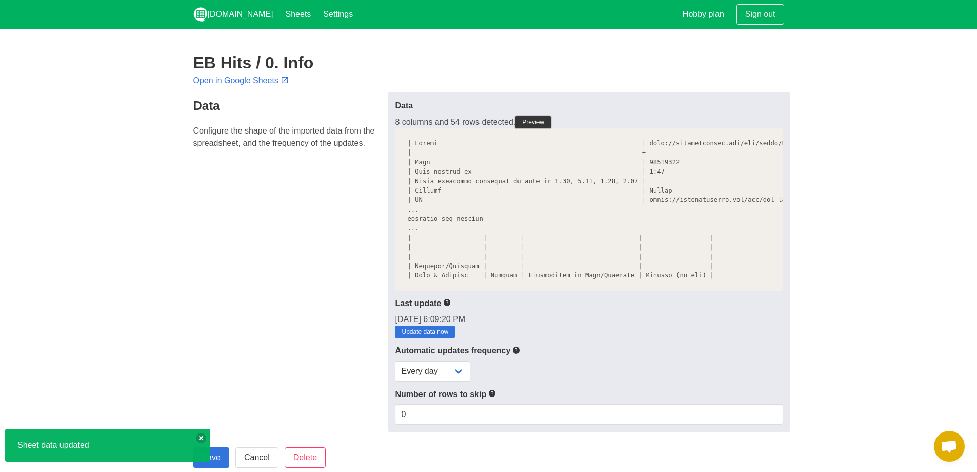
scroll to position [0, 165]
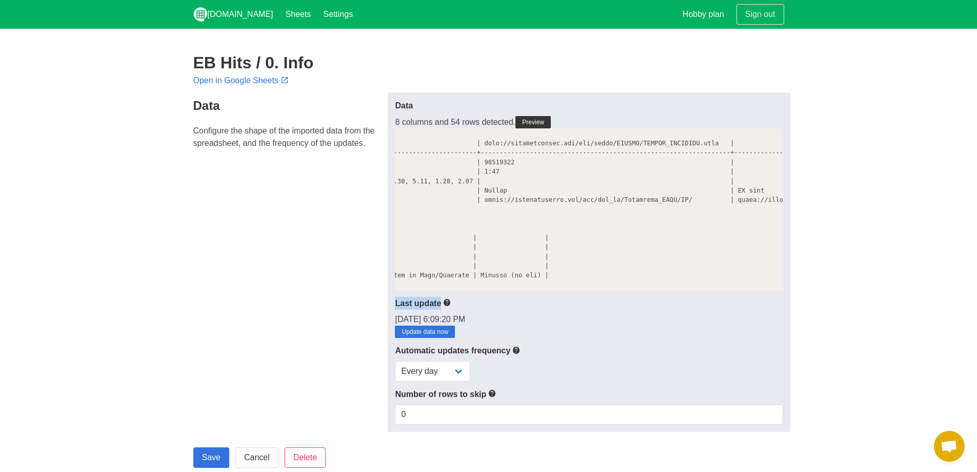
drag, startPoint x: 615, startPoint y: 310, endPoint x: 724, endPoint y: 291, distance: 111.0
click at [724, 291] on div "Data 8 columns and 54 rows detected. Preview Last update 8/13/2025, 6:09:20 PM …" at bounding box center [589, 261] width 402 height 339
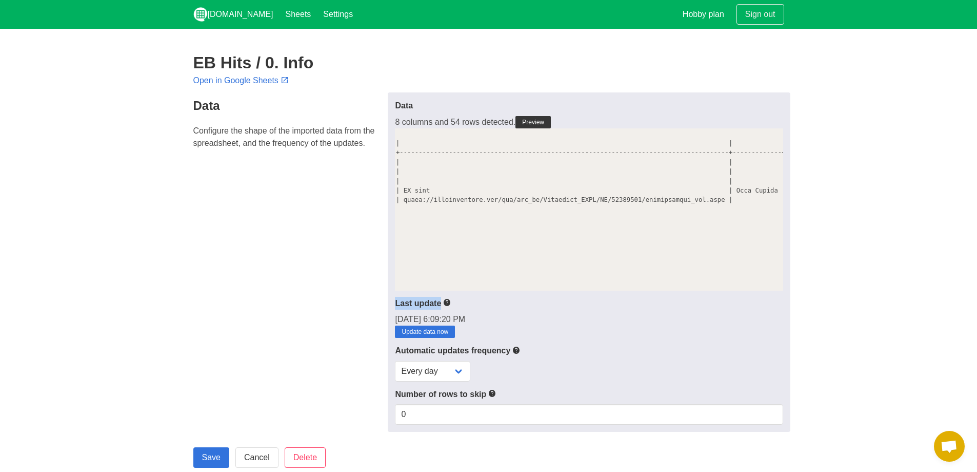
scroll to position [0, 495]
click at [763, 332] on p "8/13/2025, 6:09:20 PM Update data now" at bounding box center [589, 325] width 388 height 25
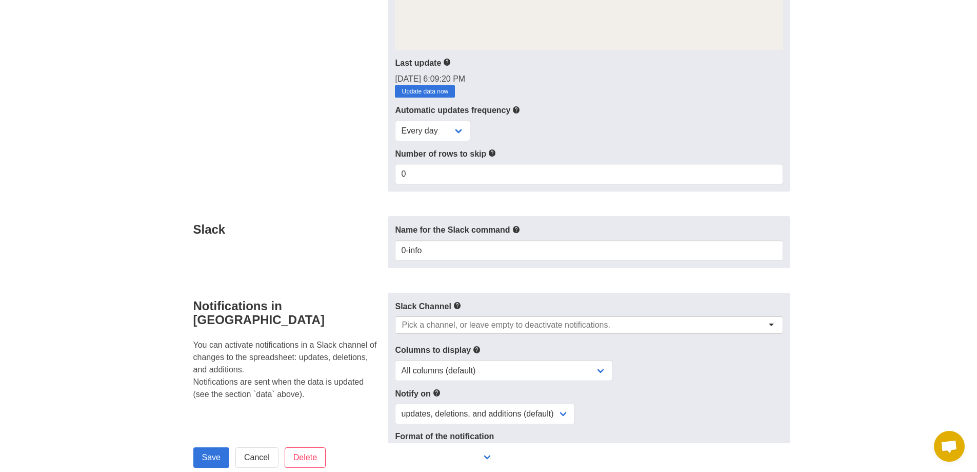
scroll to position [257, 0]
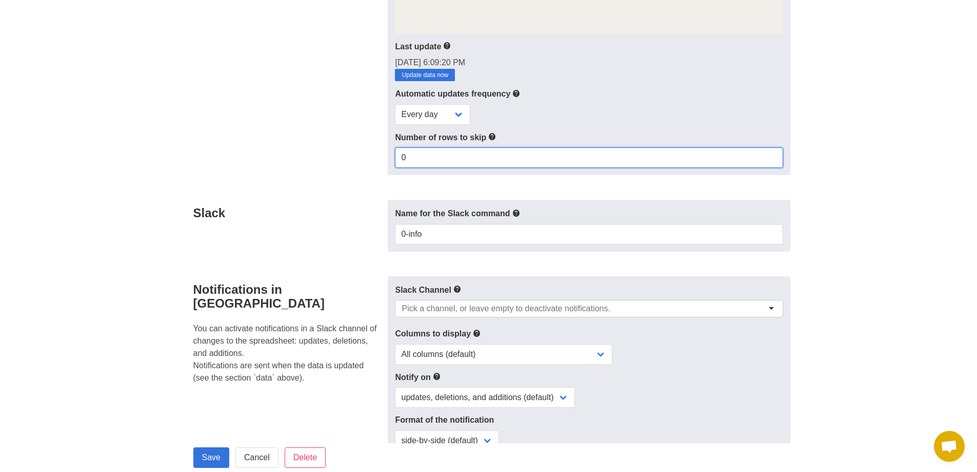
click at [444, 168] on input "0" at bounding box center [589, 157] width 388 height 21
drag, startPoint x: 458, startPoint y: 167, endPoint x: 365, endPoint y: 173, distance: 93.1
click at [365, 173] on div "Data Configure the shape of the imported data from the spreadsheet, and the fre…" at bounding box center [488, 5] width 603 height 339
type input "4"
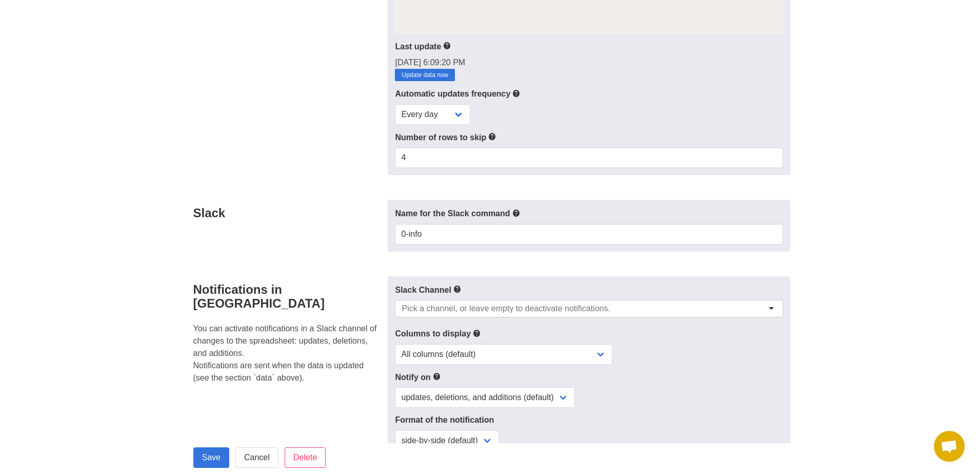
click at [870, 174] on section "EB Hits / 0. Info Open in Google Sheets Data Configure the shape of the importe…" at bounding box center [488, 295] width 977 height 1046
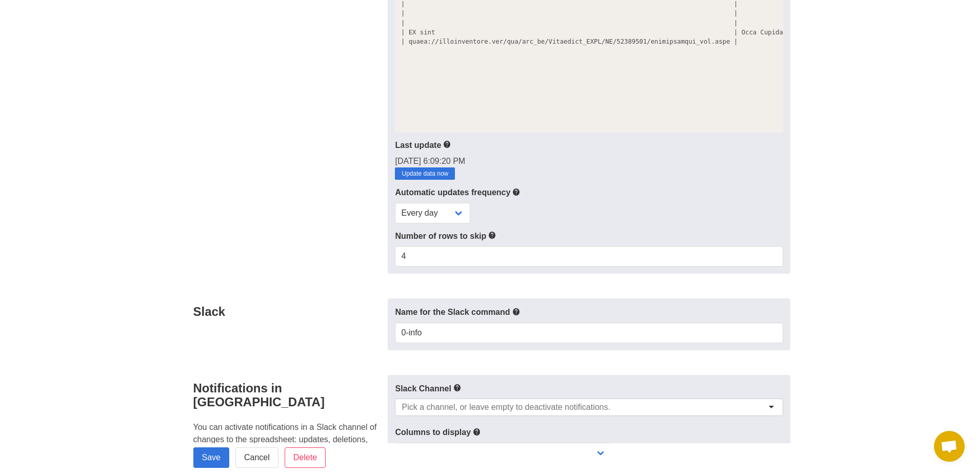
scroll to position [154, 0]
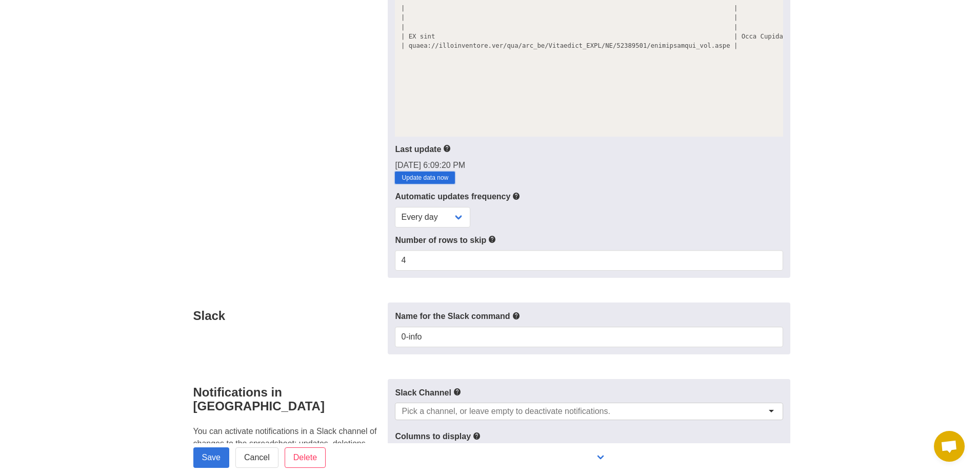
click at [437, 184] on link "Update data now" at bounding box center [425, 177] width 60 height 12
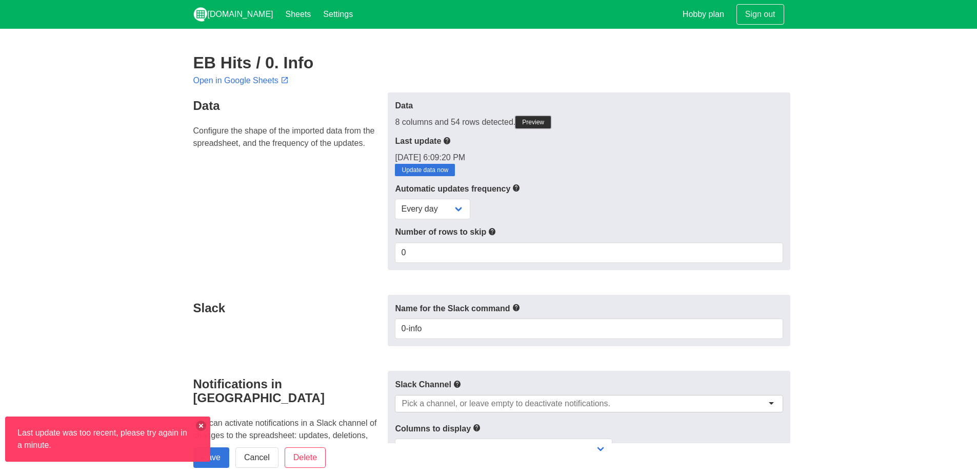
click at [532, 124] on link "Preview" at bounding box center [533, 122] width 35 height 12
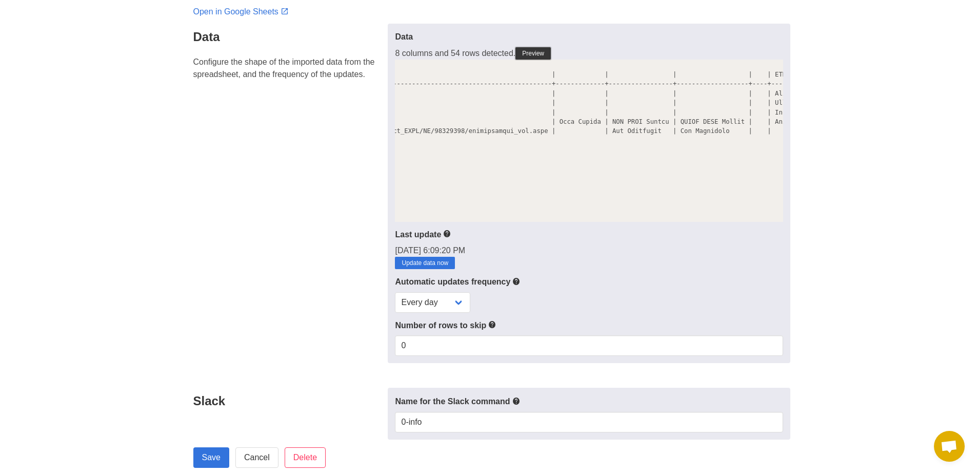
scroll to position [103, 0]
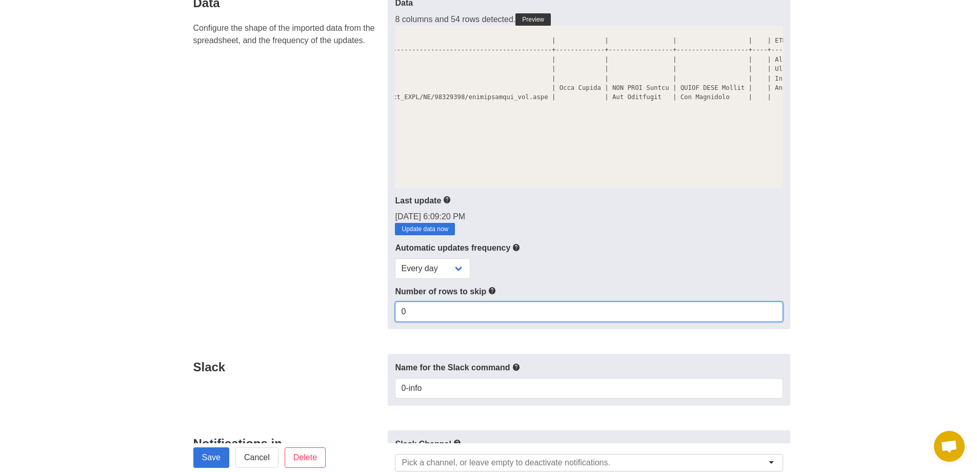
click at [485, 319] on input "0" at bounding box center [589, 311] width 388 height 21
drag, startPoint x: 445, startPoint y: 319, endPoint x: 350, endPoint y: 320, distance: 95.4
click at [350, 320] on div "Data Configure the shape of the imported data from the spreadsheet, and the fre…" at bounding box center [488, 159] width 603 height 339
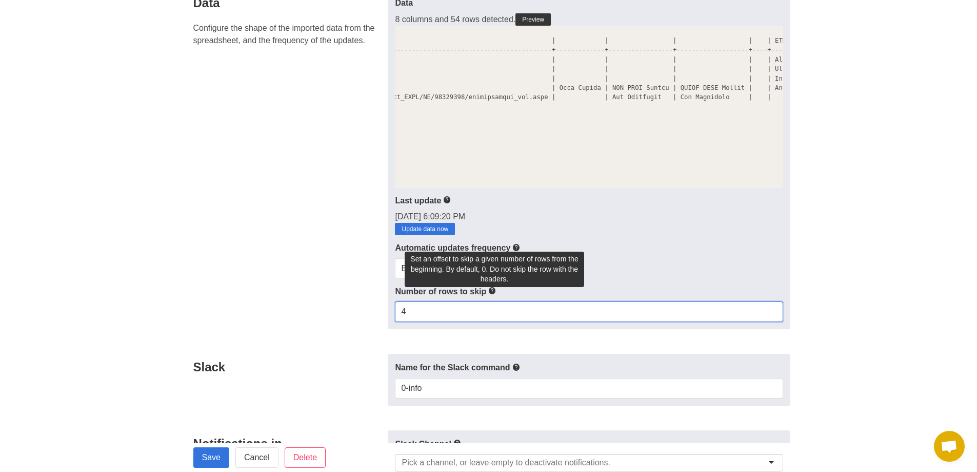
type input "4"
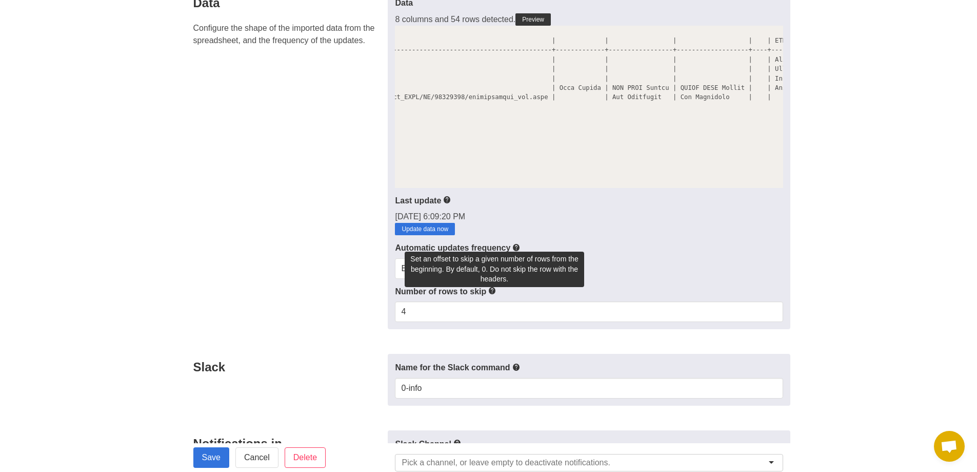
click at [497, 297] on icon at bounding box center [492, 290] width 8 height 13
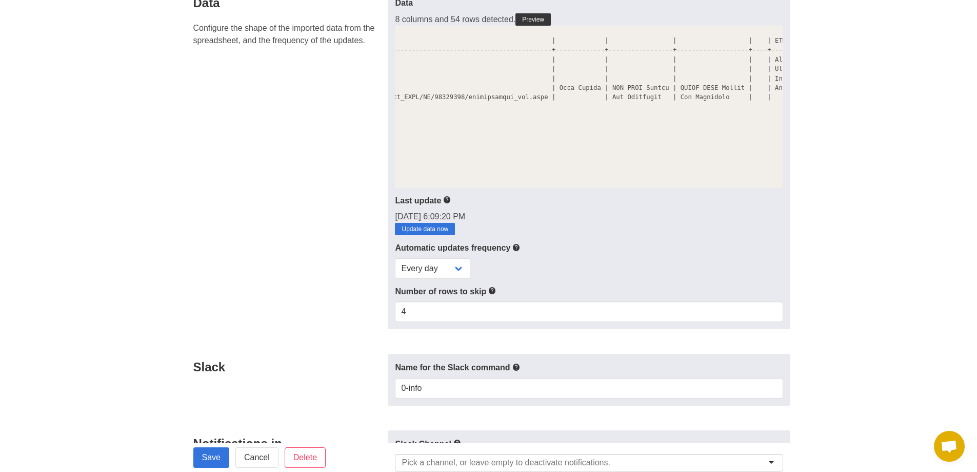
click at [497, 297] on icon at bounding box center [492, 290] width 8 height 13
click at [495, 297] on icon at bounding box center [492, 290] width 8 height 13
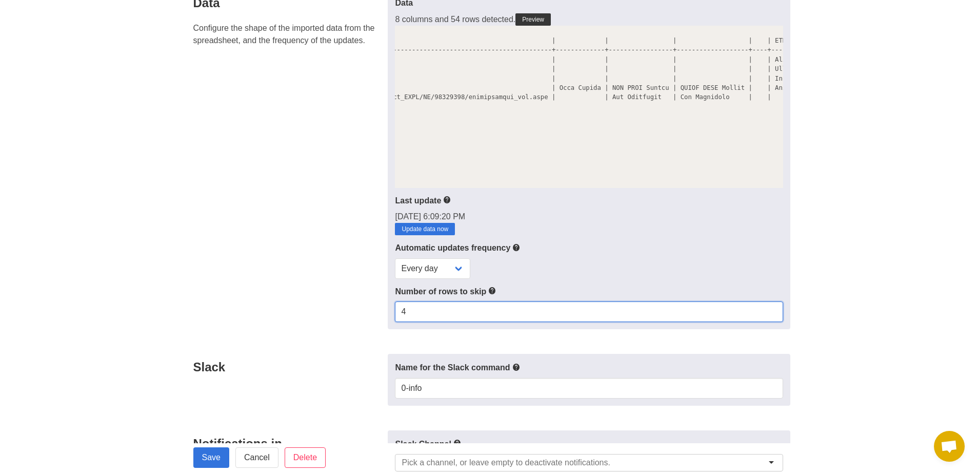
click at [438, 318] on input "4" at bounding box center [589, 311] width 388 height 21
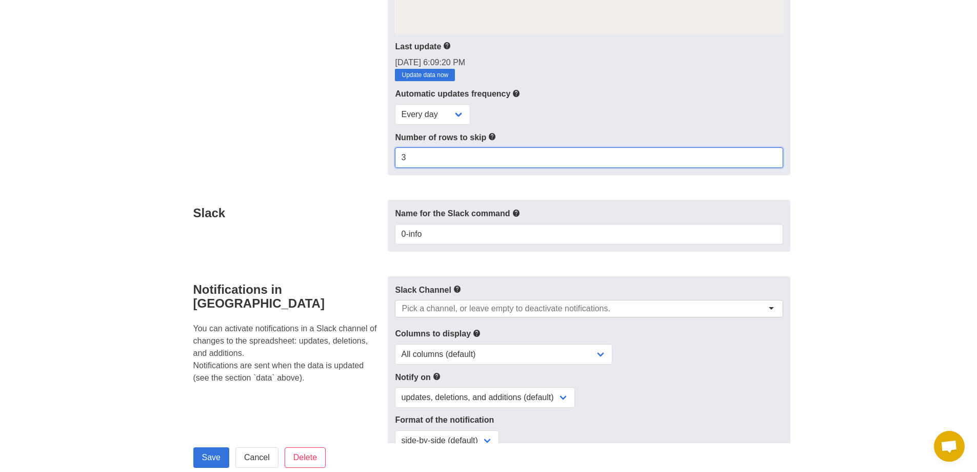
scroll to position [308, 0]
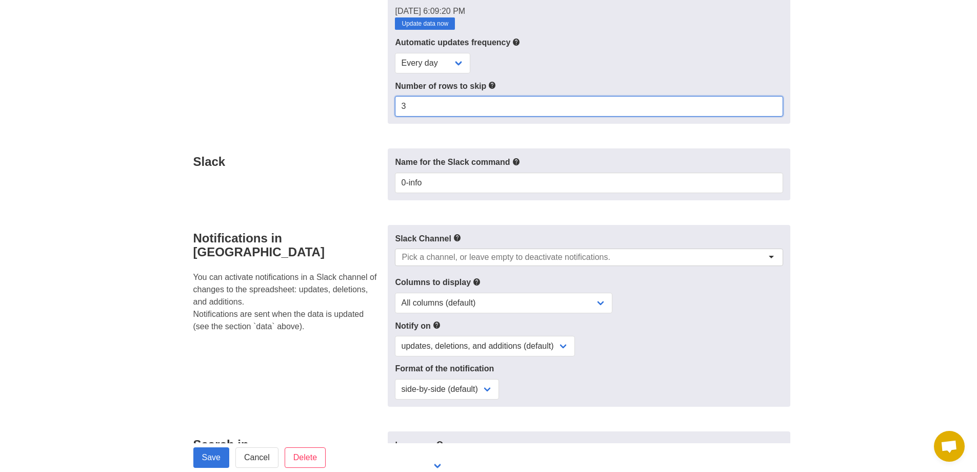
type input "3"
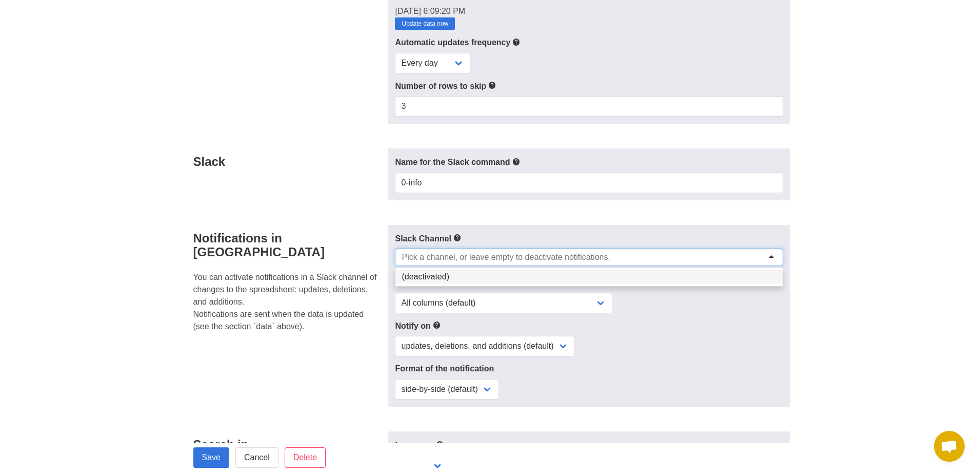
click at [434, 262] on input "select-one" at bounding box center [506, 257] width 209 height 10
click at [371, 243] on h4 "Notifications in [GEOGRAPHIC_DATA]" at bounding box center [287, 245] width 189 height 28
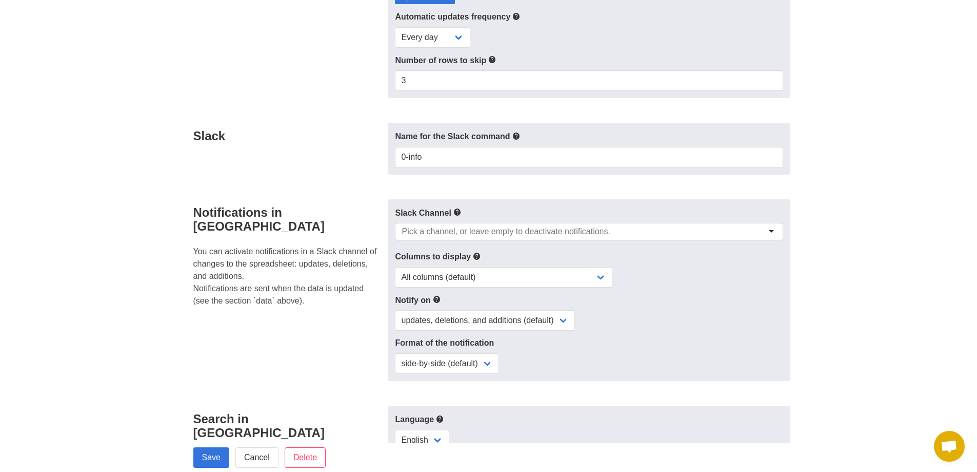
scroll to position [359, 0]
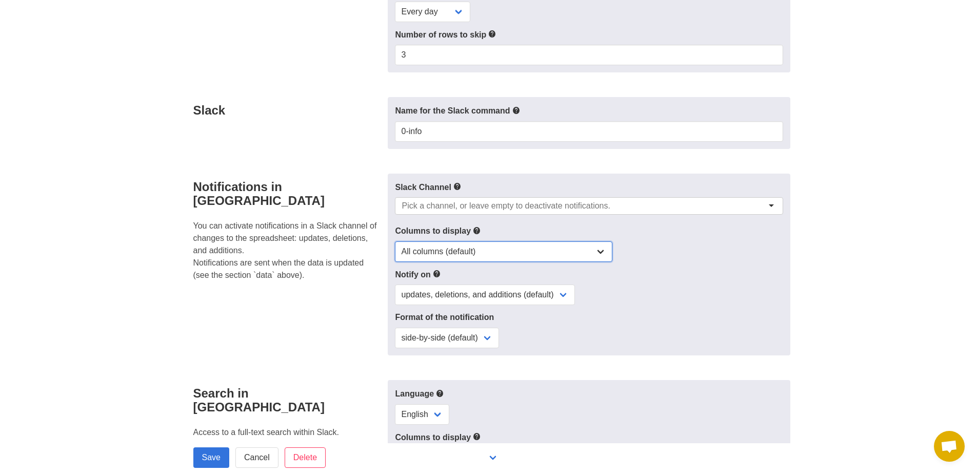
click at [485, 260] on select "All columns (default) Only columns with modified values Columns with modified v…" at bounding box center [504, 251] width 218 height 21
click at [395, 246] on select "All columns (default) Only columns with modified values Columns with modified v…" at bounding box center [504, 251] width 218 height 21
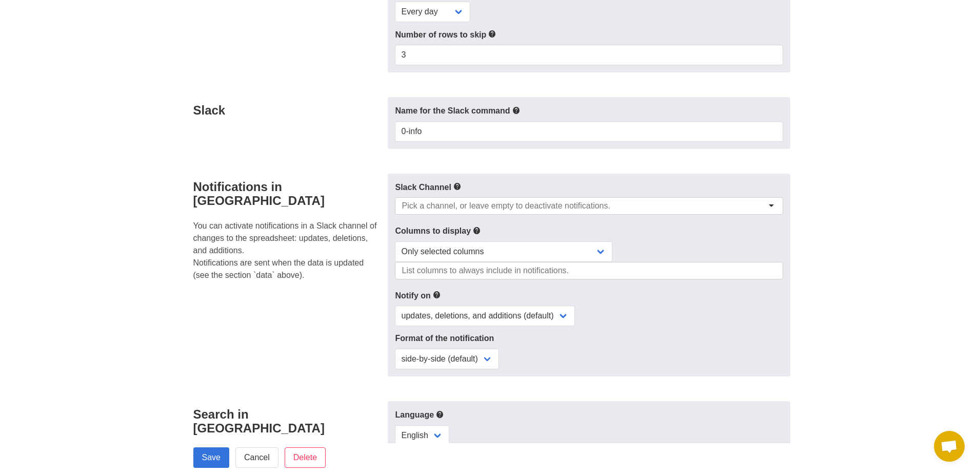
click at [535, 276] on input "select-multiple" at bounding box center [486, 270] width 168 height 10
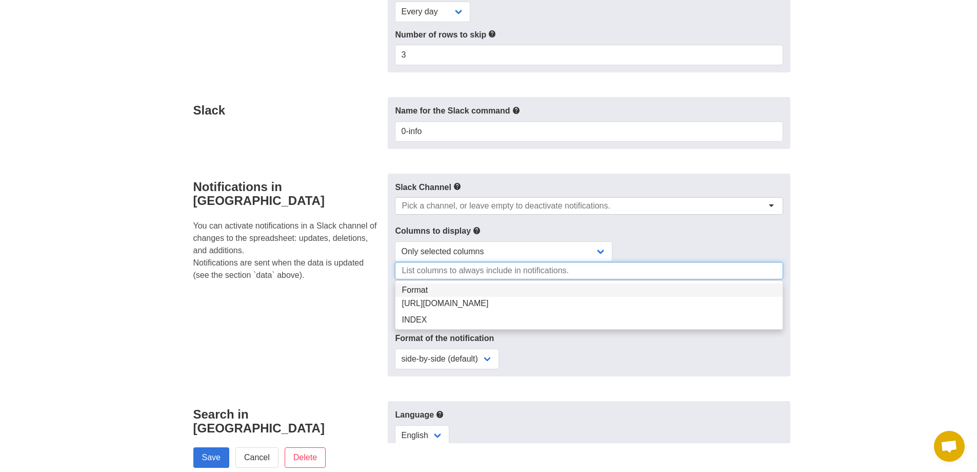
click at [827, 279] on section "EB Hits / 0. Info Open in Google Sheets Data Configure the shape of the importe…" at bounding box center [488, 203] width 977 height 1067
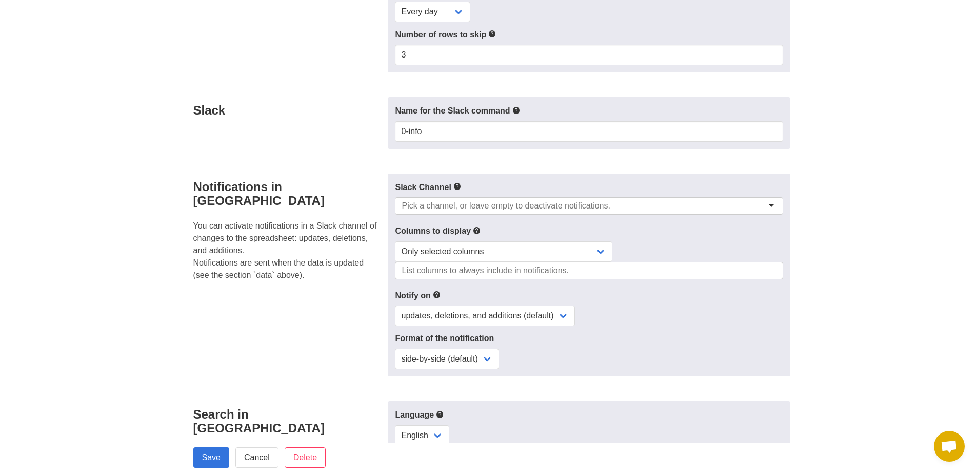
scroll to position [410, 0]
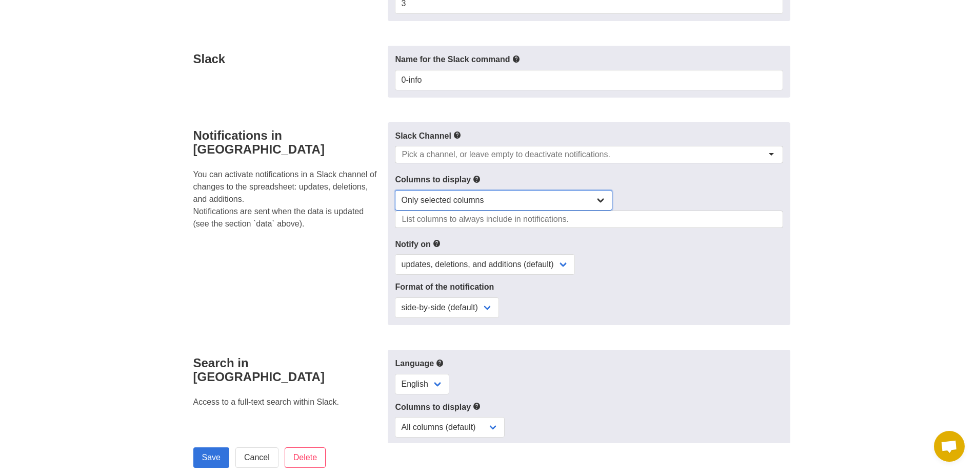
click at [514, 203] on select "All columns (default) Only columns with modified values Columns with modified v…" at bounding box center [504, 200] width 218 height 21
select select "none"
click at [395, 195] on select "All columns (default) Only columns with modified values Columns with modified v…" at bounding box center [504, 200] width 218 height 21
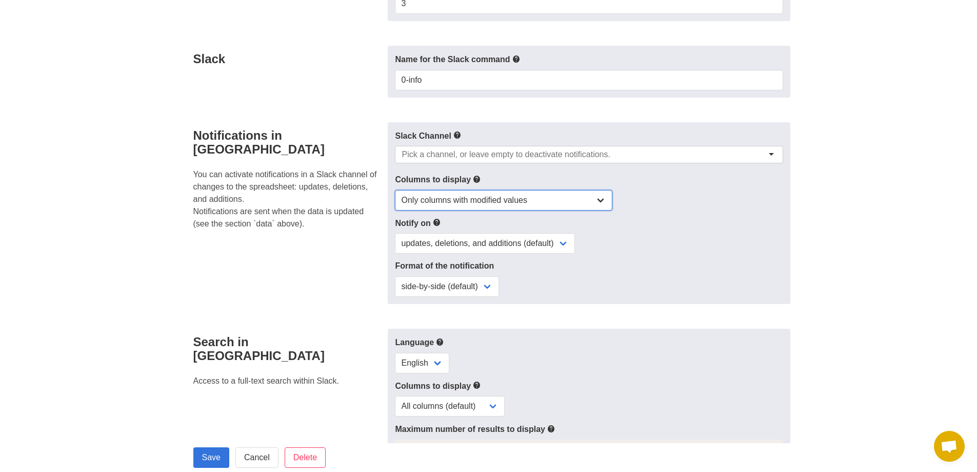
click at [542, 210] on select "All columns (default) Only columns with modified values Columns with modified v…" at bounding box center [504, 200] width 218 height 21
click at [885, 222] on section "EB Hits / 0. Info Open in Google Sheets Data Configure the shape of the importe…" at bounding box center [488, 141] width 977 height 1046
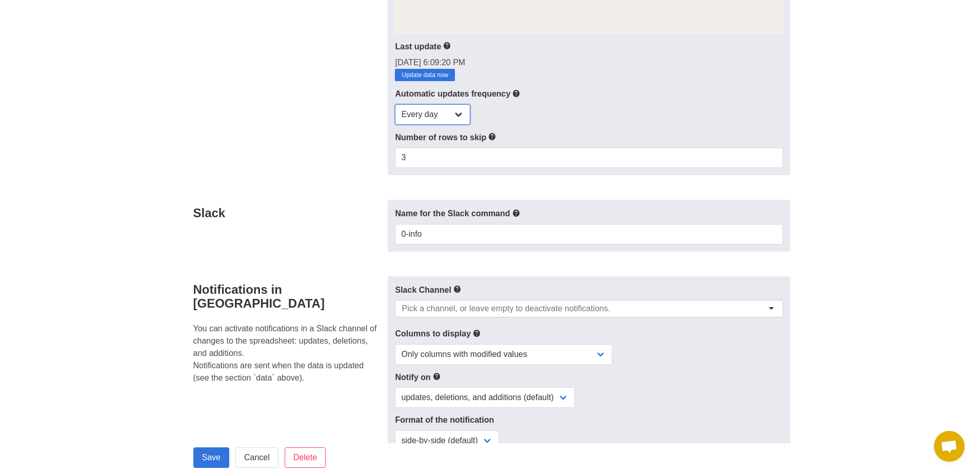
click at [437, 125] on select "Every day Every hour Every 30 min Every 15 min" at bounding box center [432, 114] width 75 height 21
drag, startPoint x: 304, startPoint y: 143, endPoint x: 324, endPoint y: 171, distance: 33.9
click at [304, 143] on div "Data Configure the shape of the imported data from the spreadsheet, and the fre…" at bounding box center [287, 5] width 201 height 339
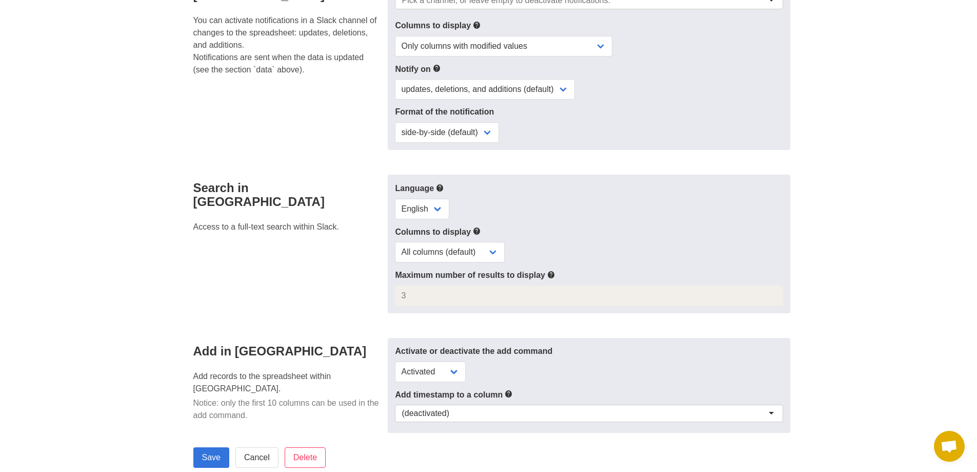
scroll to position [667, 0]
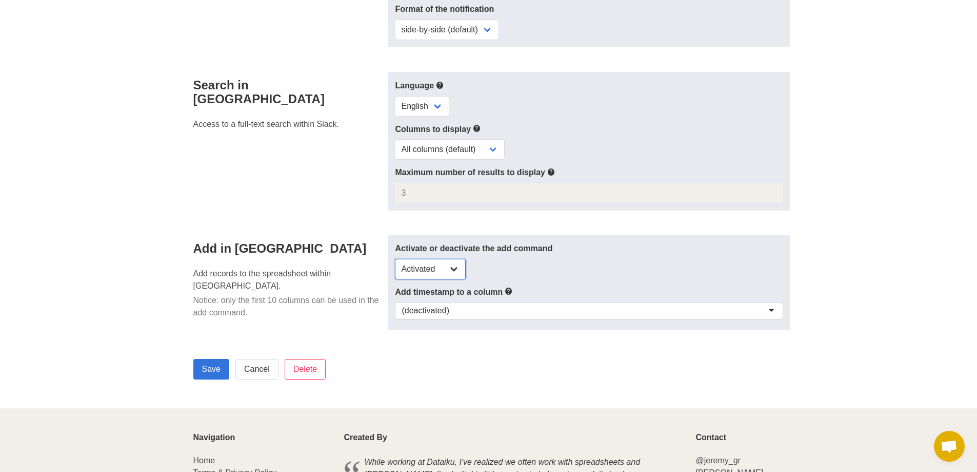
click at [435, 269] on select "Activated Deactivated" at bounding box center [430, 269] width 71 height 21
select select "no"
click at [395, 263] on select "Activated Deactivated" at bounding box center [430, 269] width 71 height 21
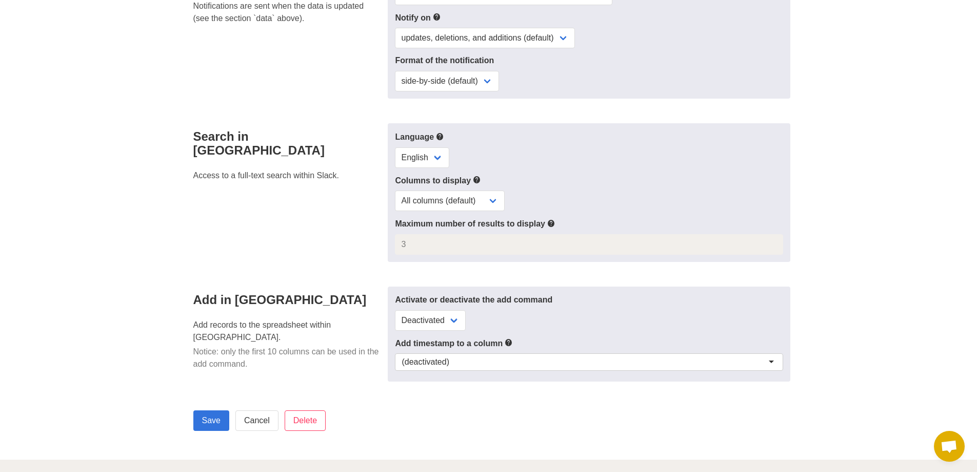
scroll to position [564, 0]
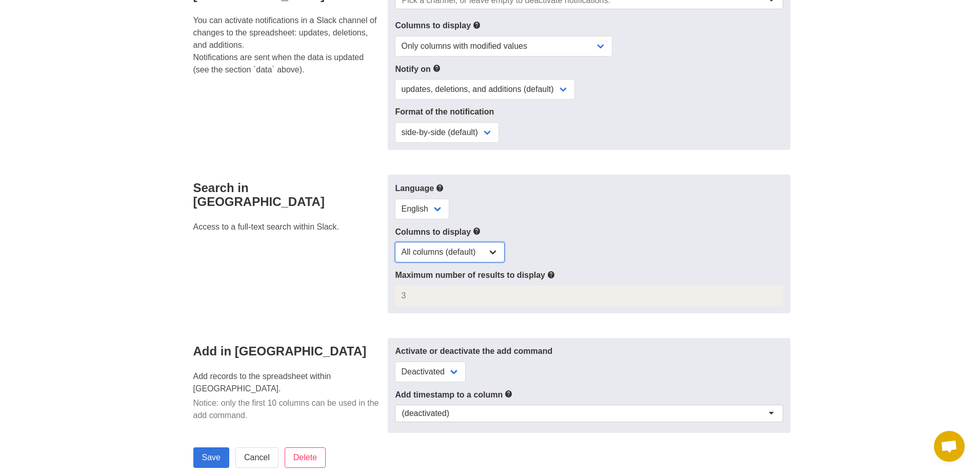
click at [478, 256] on select "All columns (default) Only selected columns" at bounding box center [450, 252] width 110 height 21
click at [323, 269] on div "Search in Slack Access to a full-text search within Slack." at bounding box center [287, 243] width 201 height 139
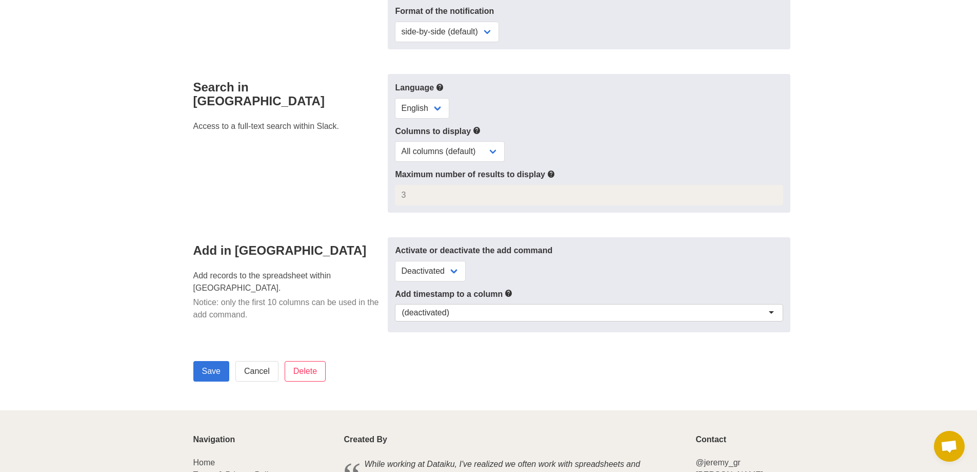
scroll to position [757, 0]
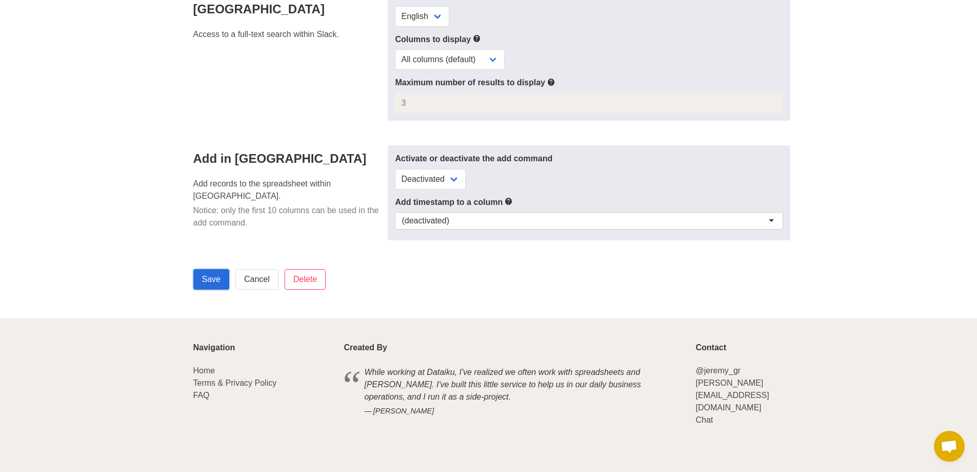
click at [214, 287] on input "Save" at bounding box center [211, 279] width 36 height 21
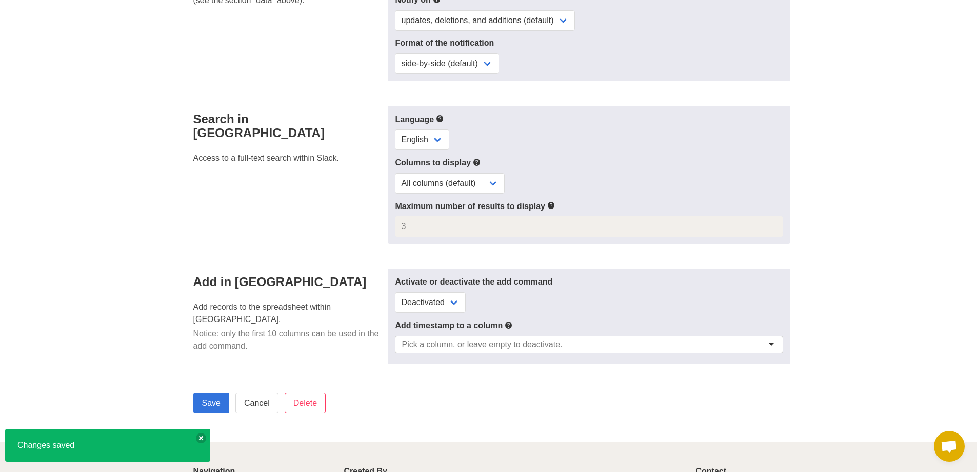
scroll to position [587, 0]
